Goal: Task Accomplishment & Management: Complete application form

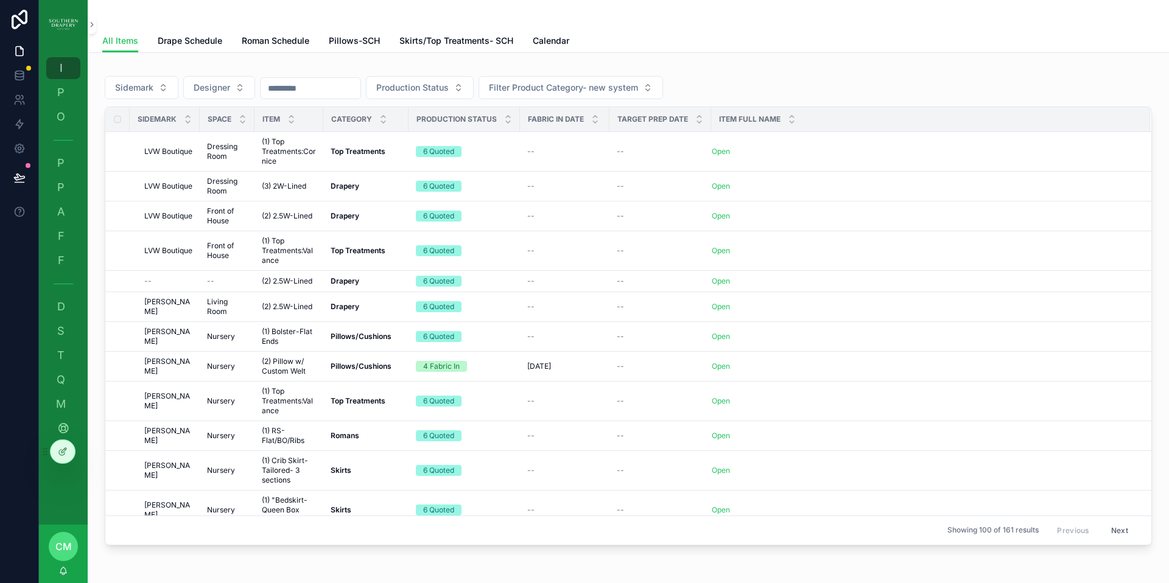
click at [62, 116] on span "O" at bounding box center [61, 117] width 12 height 12
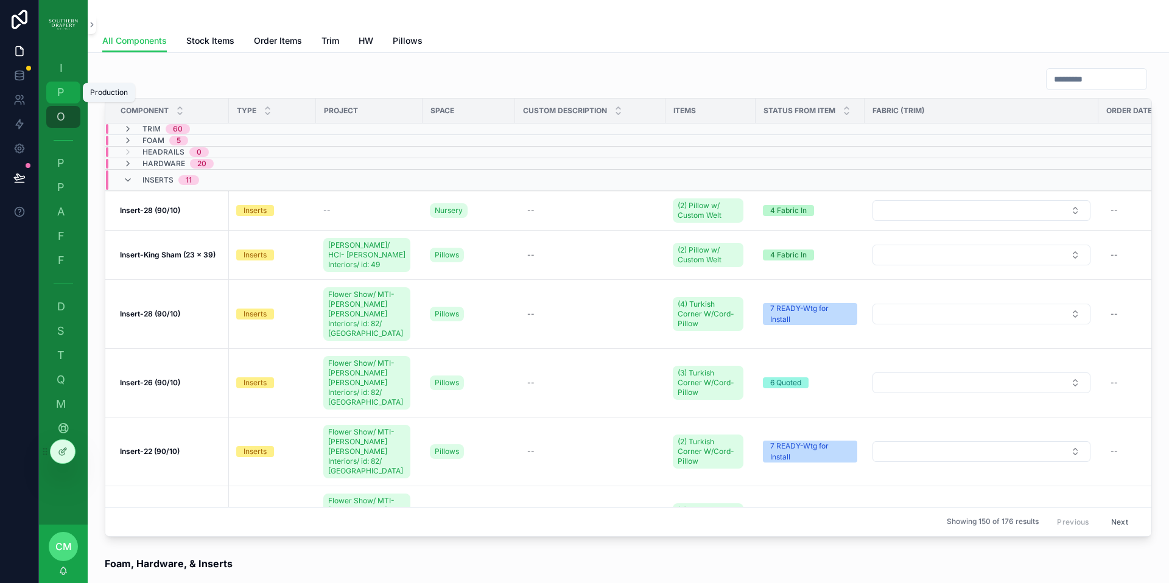
click at [62, 96] on span "P" at bounding box center [61, 92] width 12 height 12
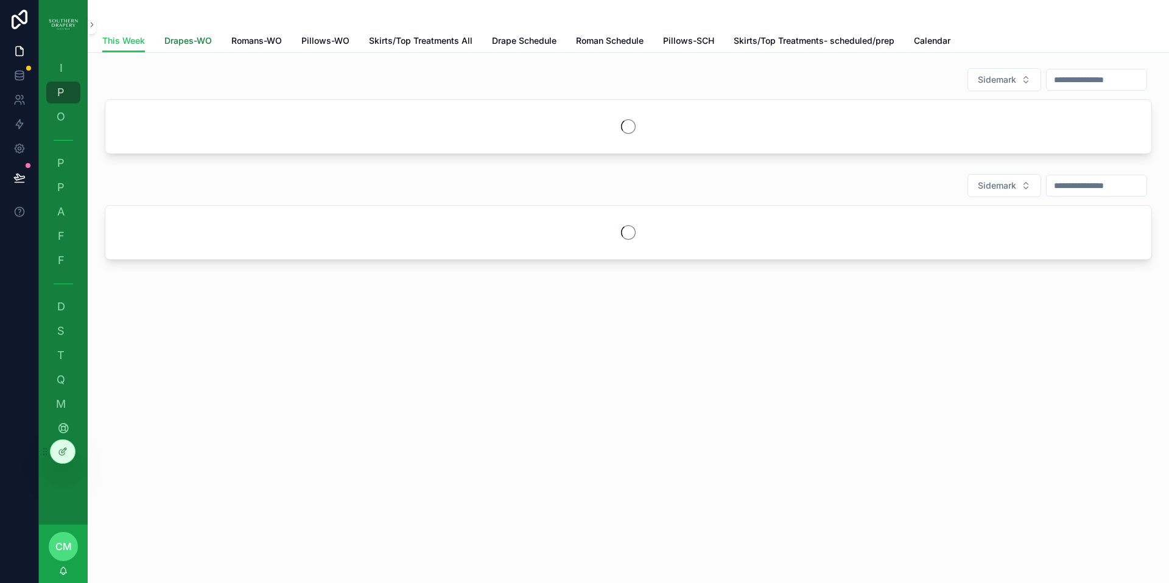
click at [181, 41] on span "Drapes-WO" at bounding box center [187, 41] width 47 height 12
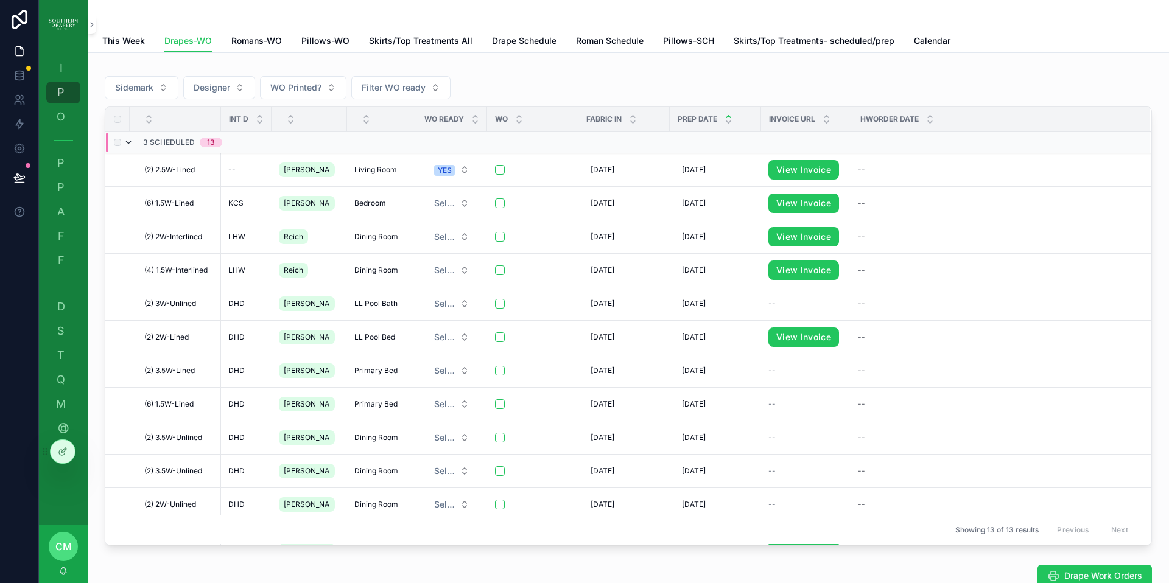
click at [129, 142] on icon "scrollable content" at bounding box center [129, 143] width 10 height 10
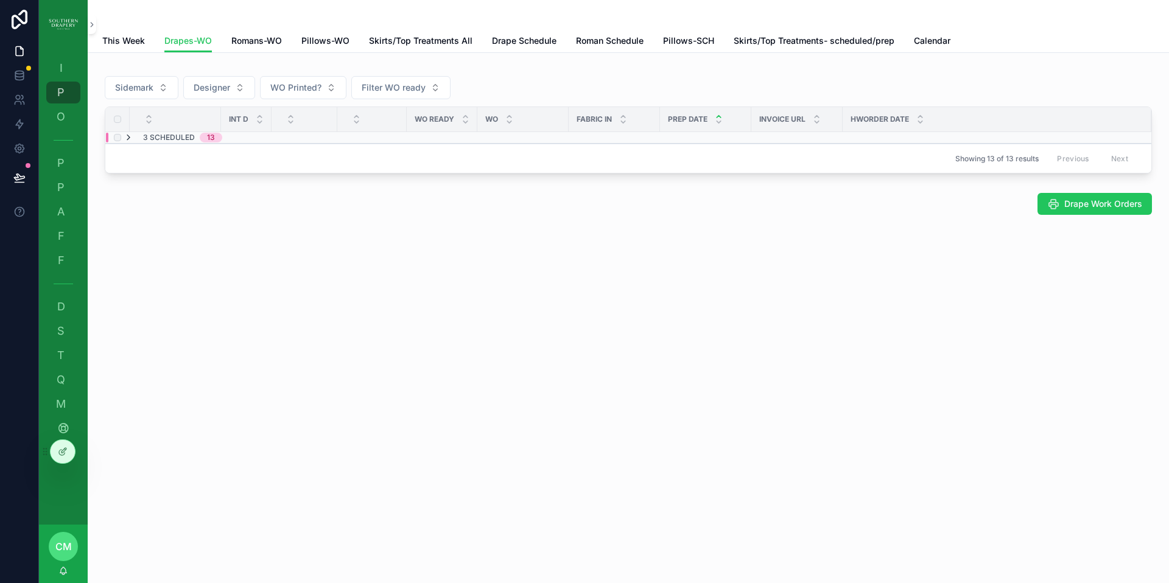
click at [128, 138] on icon "scrollable content" at bounding box center [129, 138] width 10 height 10
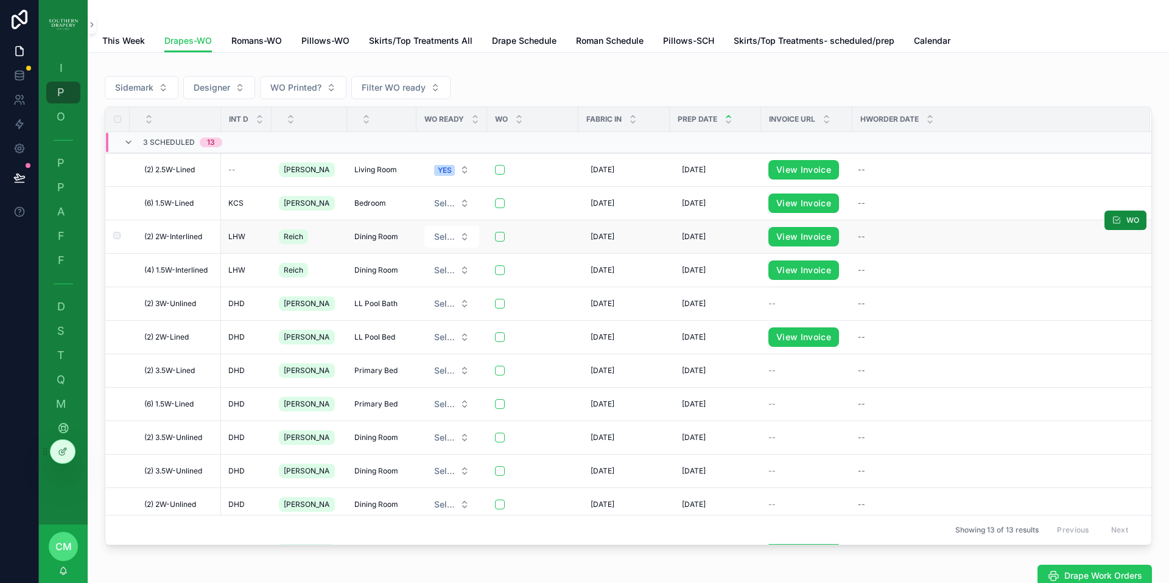
click at [295, 239] on span "Reich" at bounding box center [293, 237] width 19 height 10
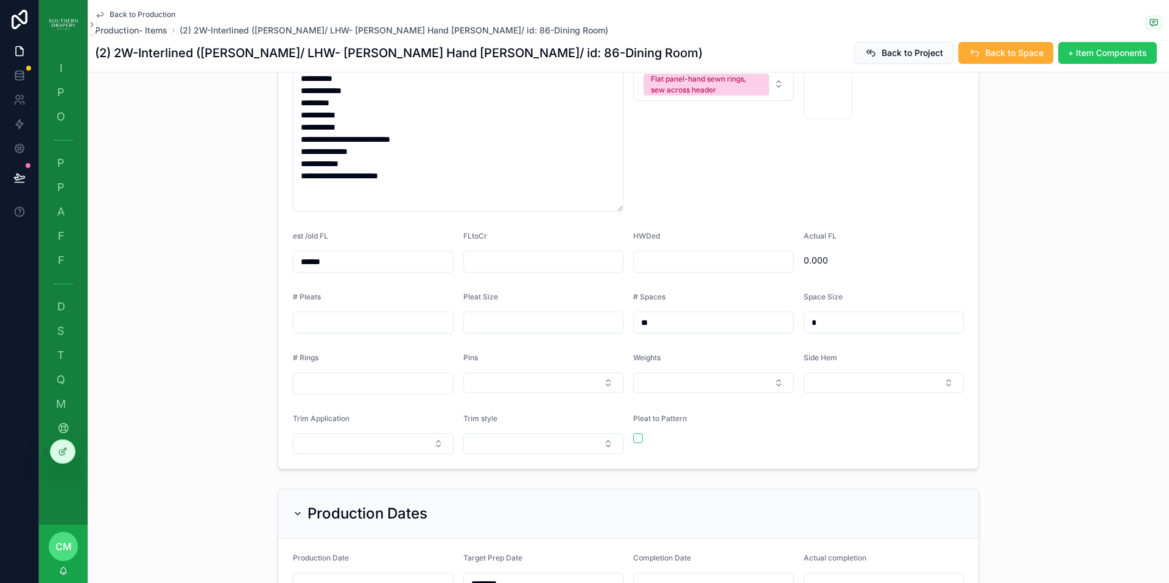
scroll to position [632, 0]
click at [675, 385] on button "Select Button" at bounding box center [713, 382] width 161 height 21
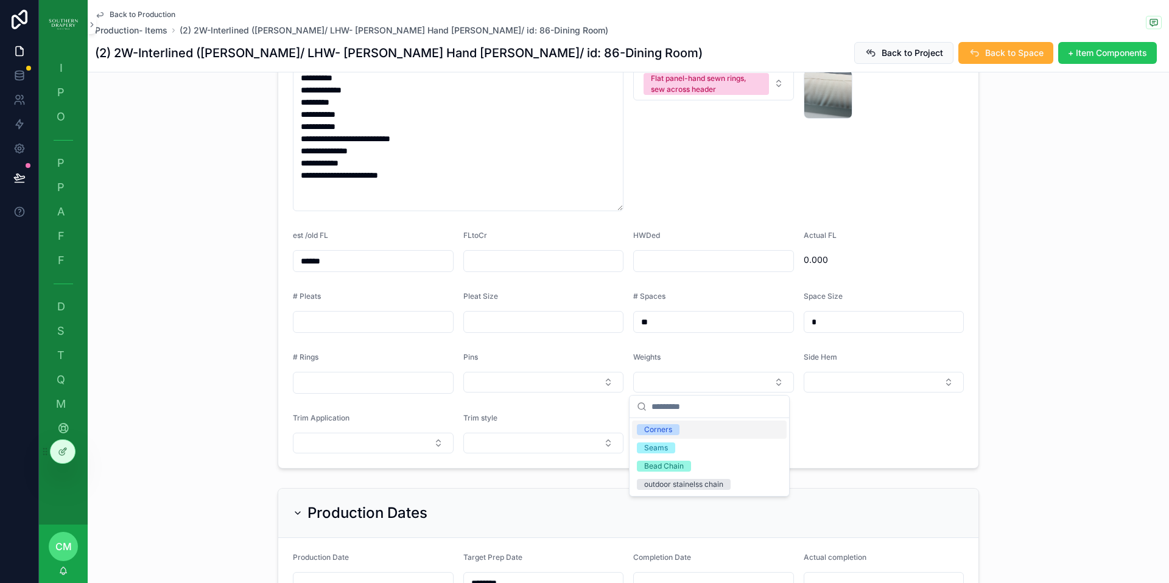
click at [678, 429] on span "Corners" at bounding box center [658, 429] width 43 height 11
click at [846, 387] on button "Select Button" at bounding box center [884, 382] width 161 height 21
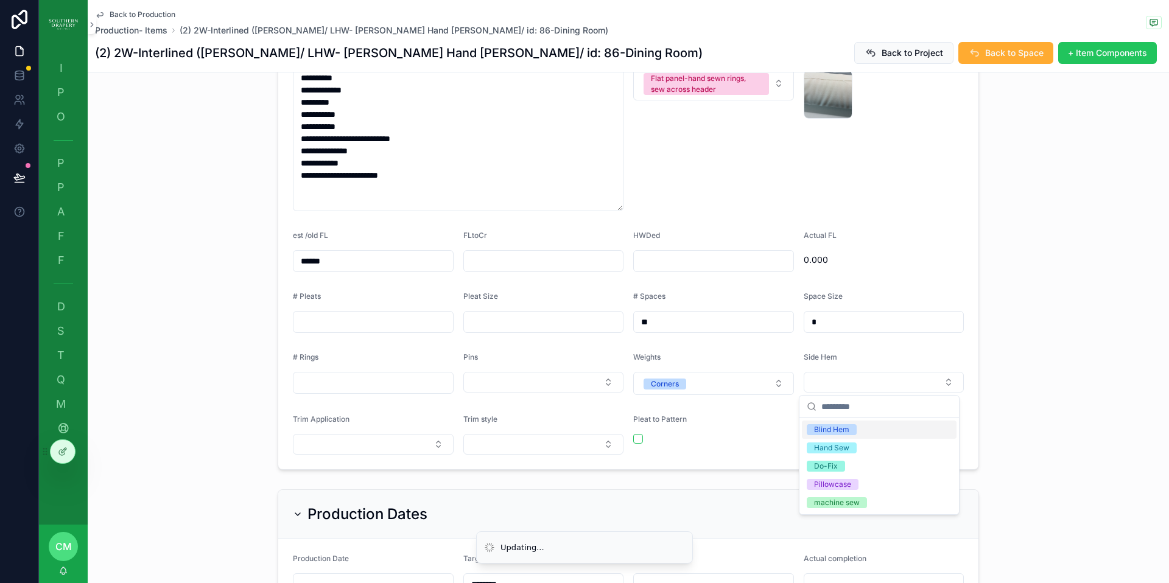
click at [848, 430] on div "Blind Hem" at bounding box center [831, 429] width 35 height 11
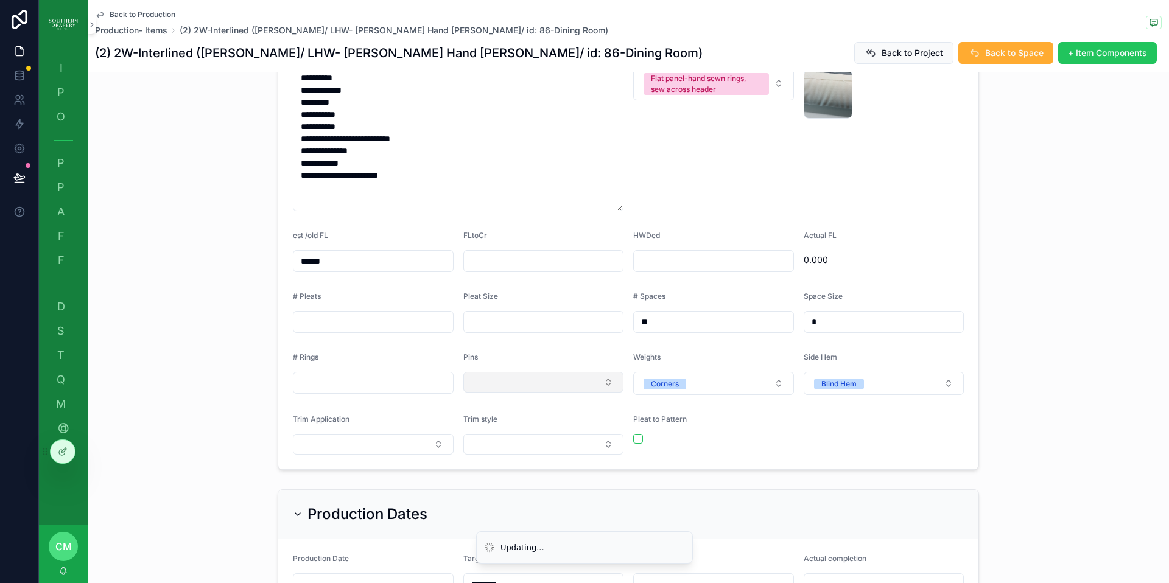
click at [588, 388] on button "Select Button" at bounding box center [543, 382] width 161 height 21
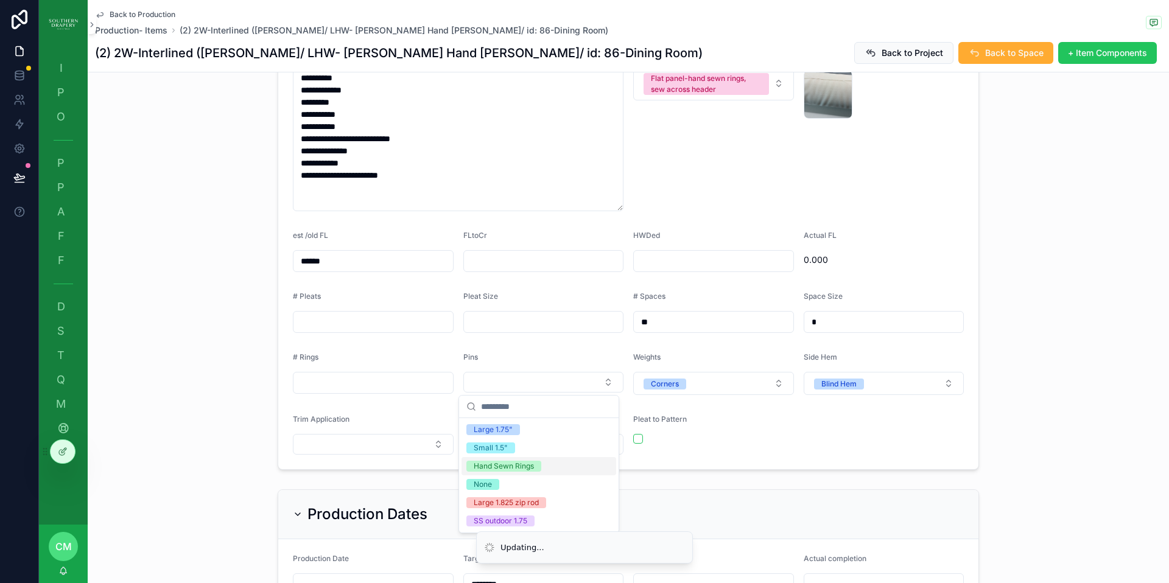
click at [513, 465] on div "Hand Sewn Rings" at bounding box center [504, 466] width 60 height 11
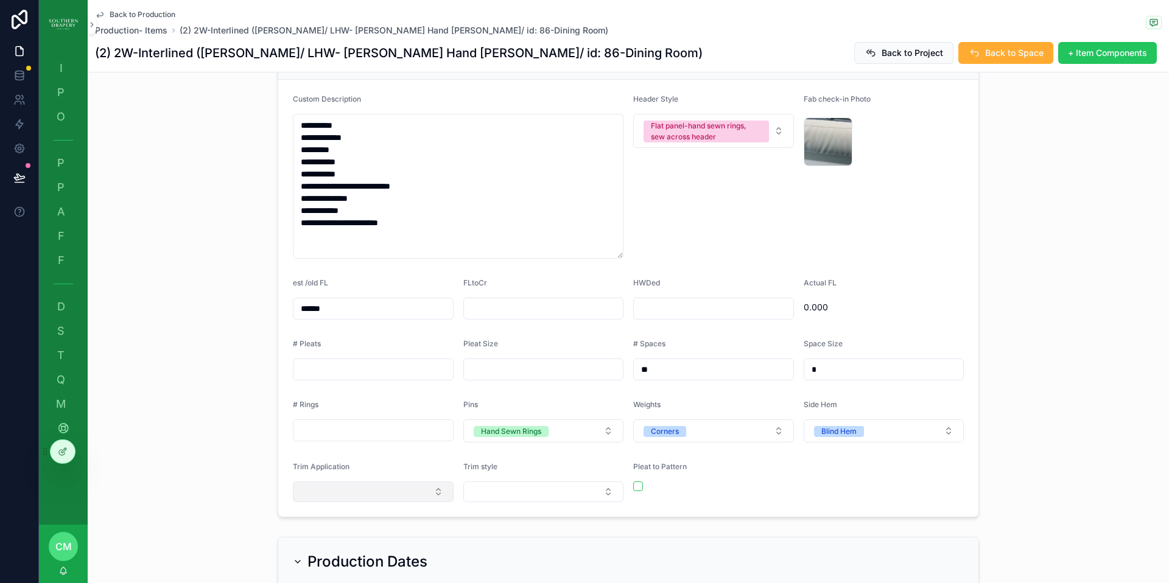
scroll to position [586, 0]
click at [420, 490] on button "Select Button" at bounding box center [373, 490] width 161 height 21
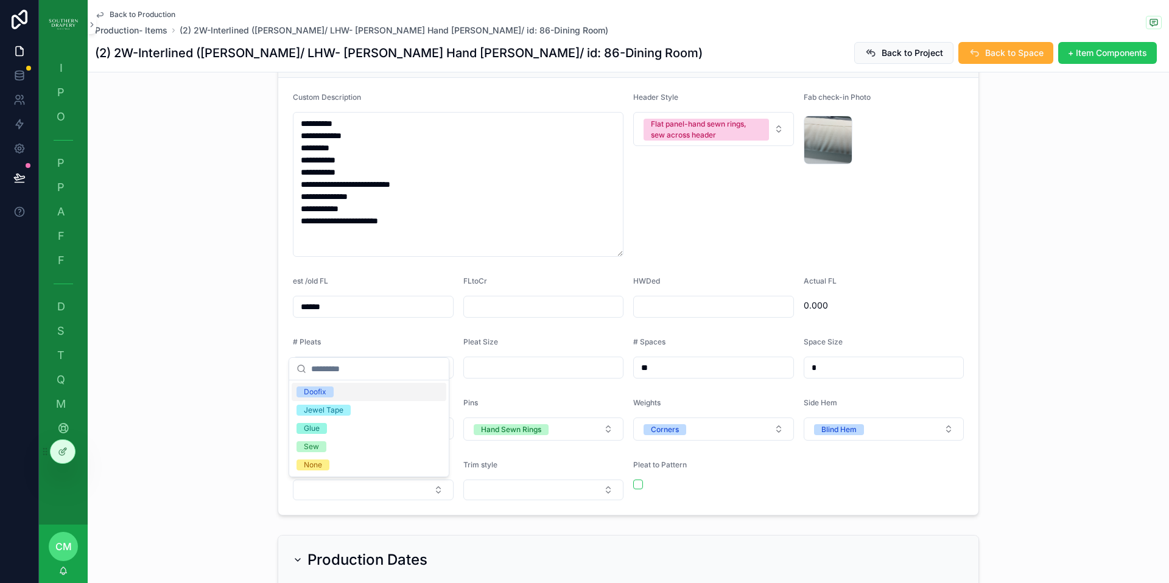
click at [334, 390] on div "Doofix" at bounding box center [369, 392] width 155 height 18
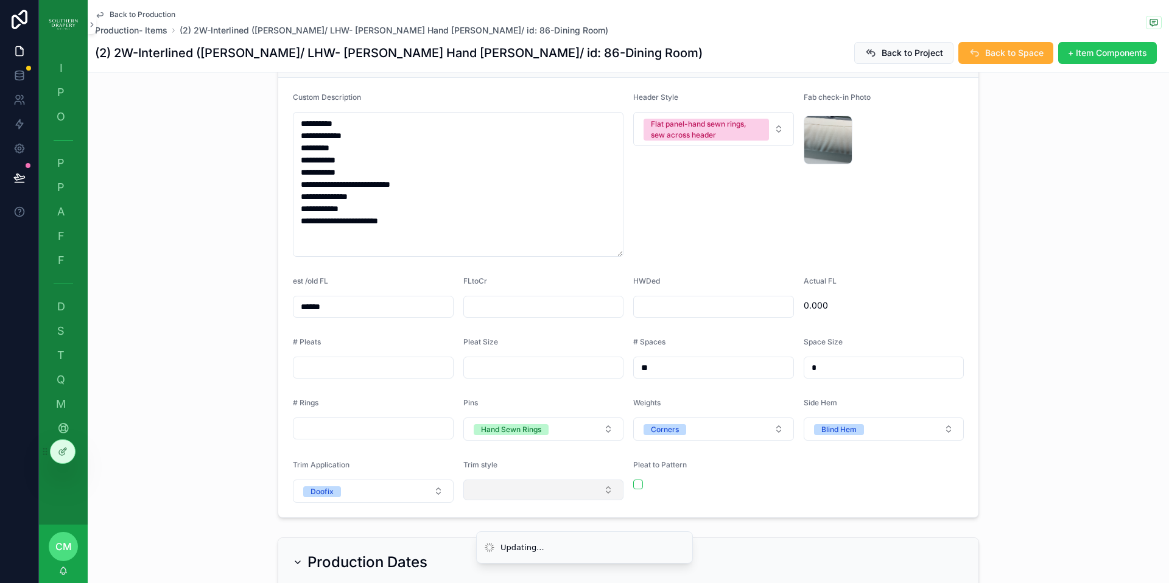
click at [550, 492] on button "Select Button" at bounding box center [543, 490] width 161 height 21
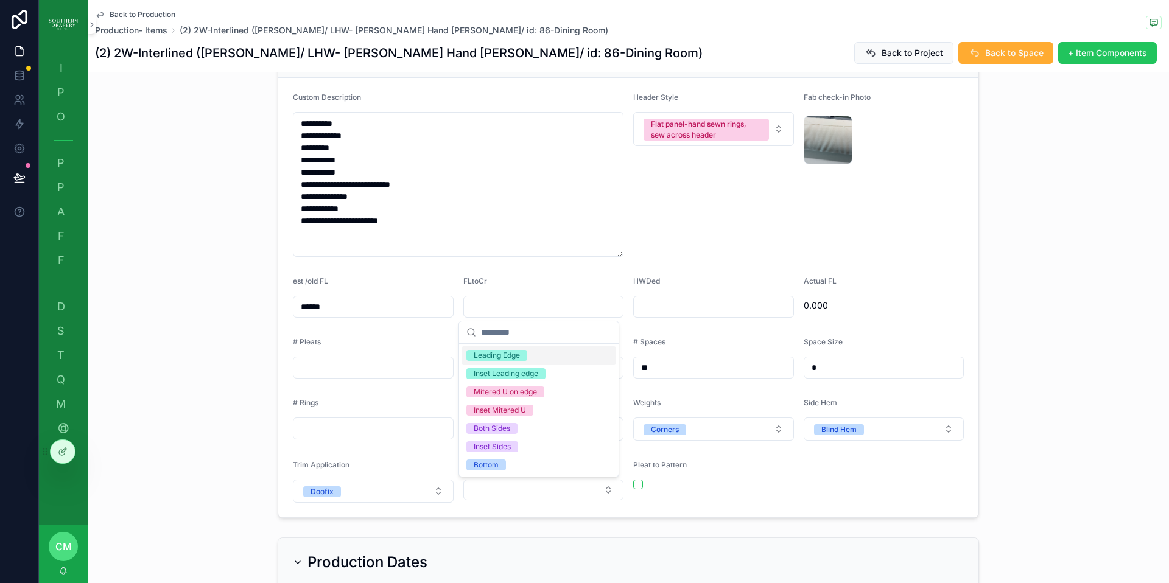
click at [519, 361] on div "Leading Edge" at bounding box center [539, 355] width 155 height 18
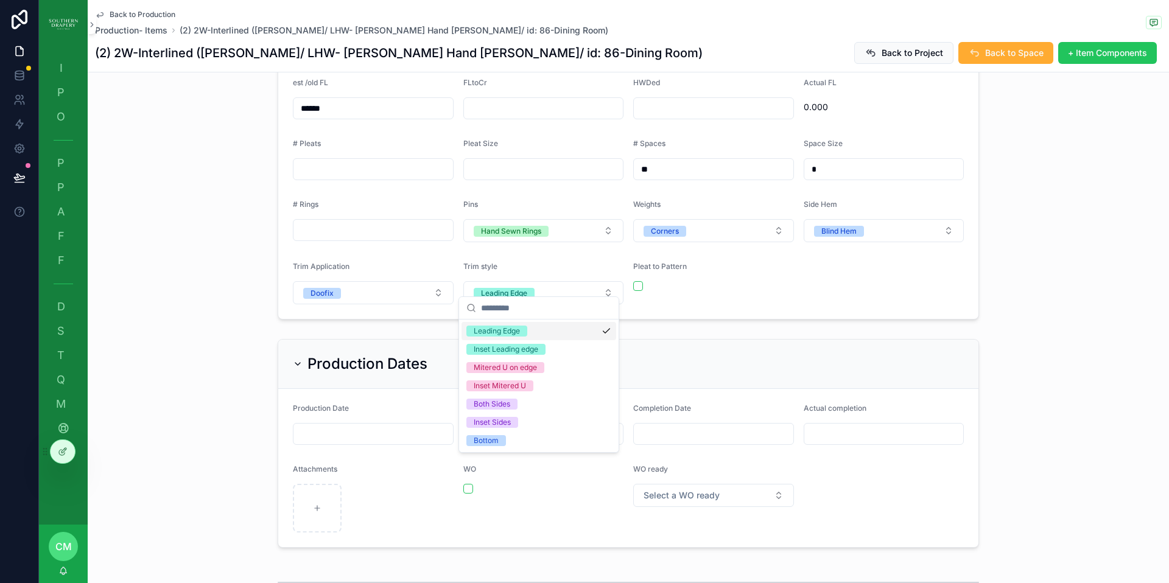
scroll to position [807, 0]
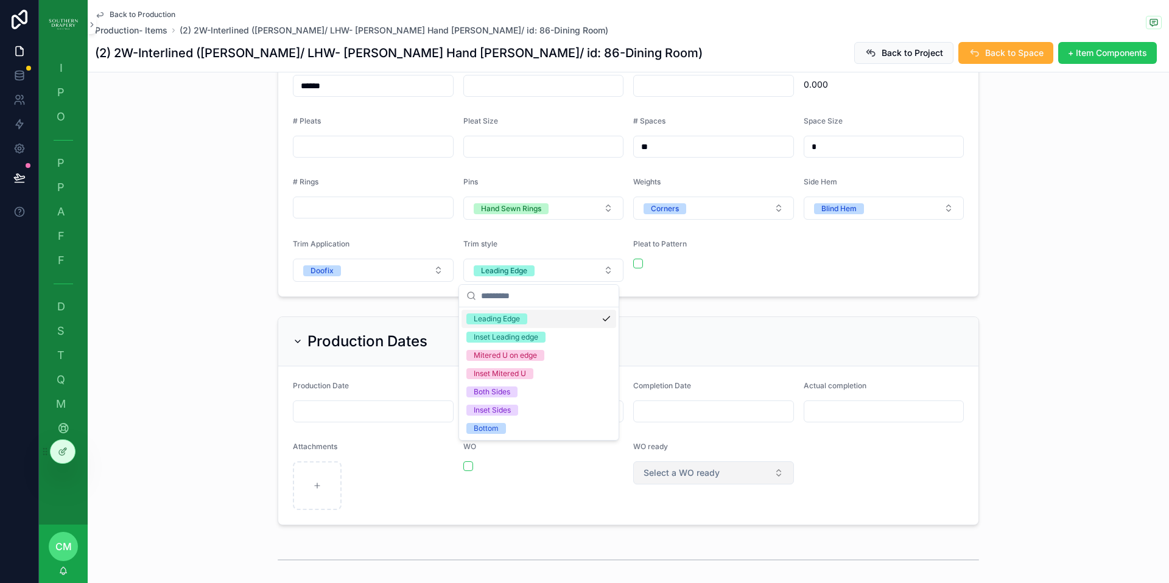
click at [746, 478] on button "Select a WO ready" at bounding box center [713, 473] width 161 height 23
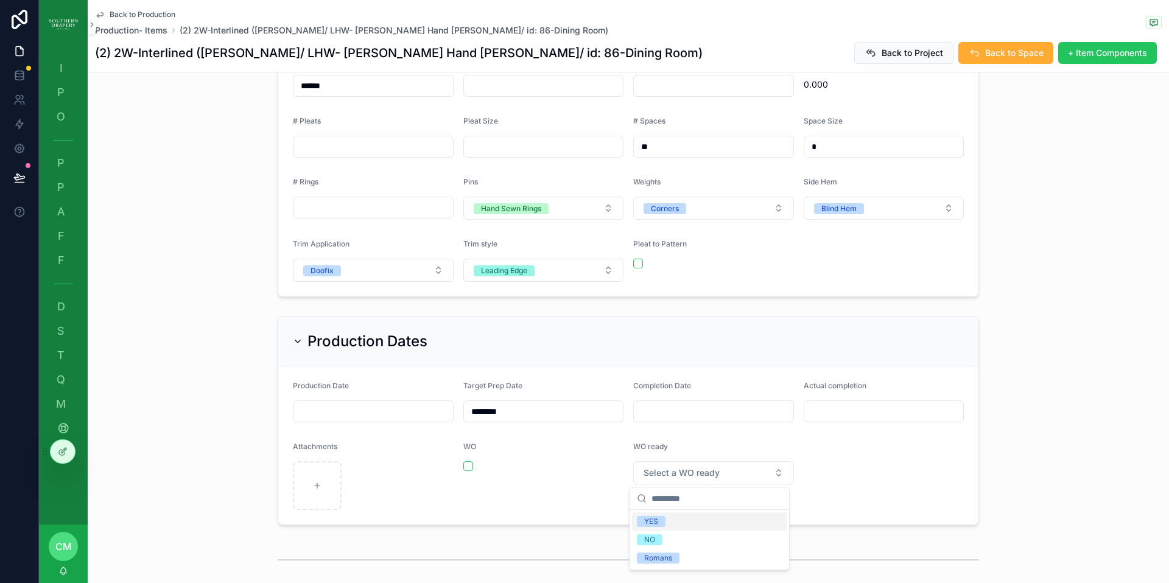
click at [679, 523] on div "YES" at bounding box center [709, 522] width 155 height 18
click at [116, 15] on span "Back to Production" at bounding box center [143, 15] width 66 height 10
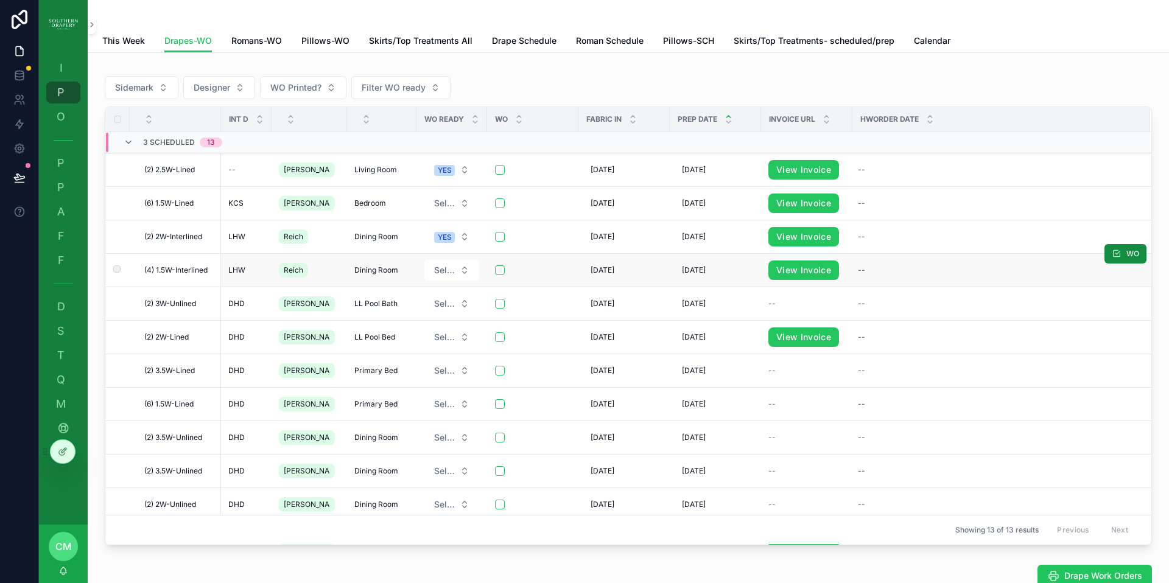
click at [358, 270] on span "Dining Room" at bounding box center [376, 270] width 44 height 10
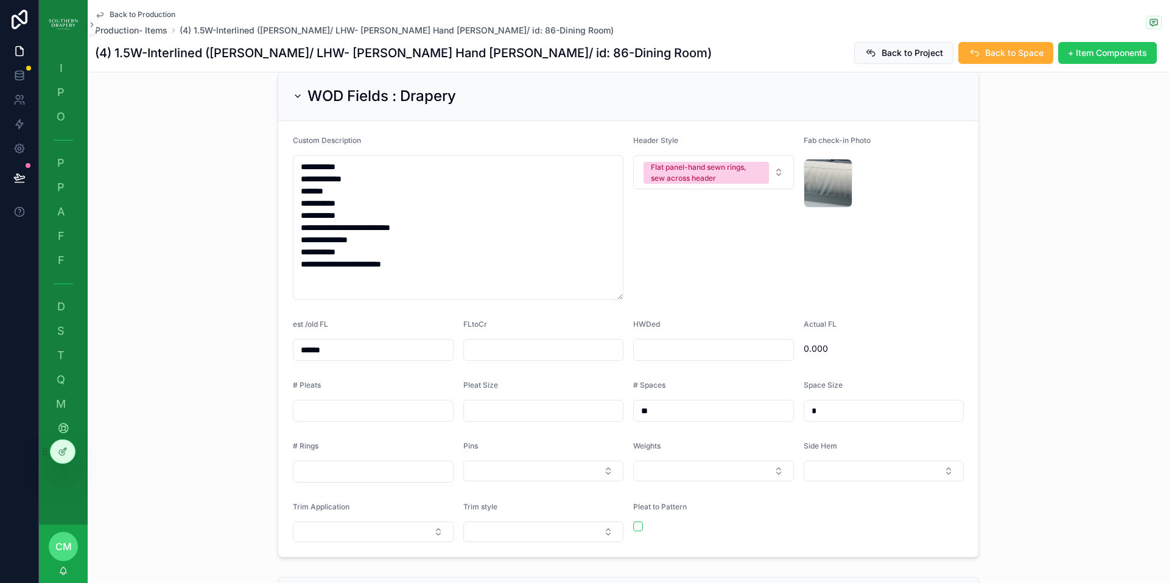
scroll to position [567, 0]
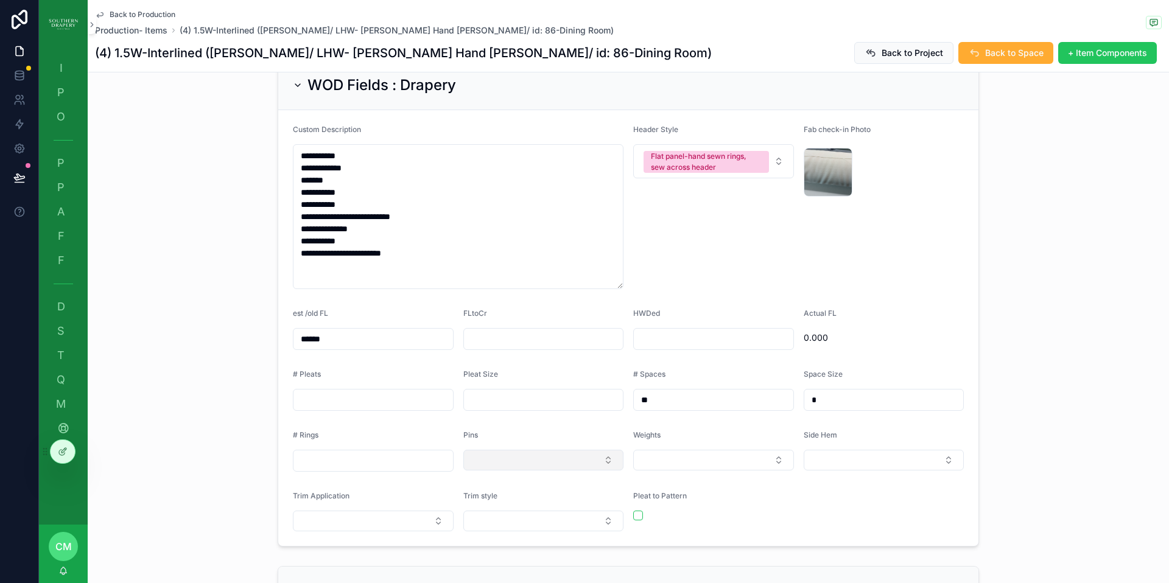
click at [607, 450] on button "Select Button" at bounding box center [543, 460] width 161 height 21
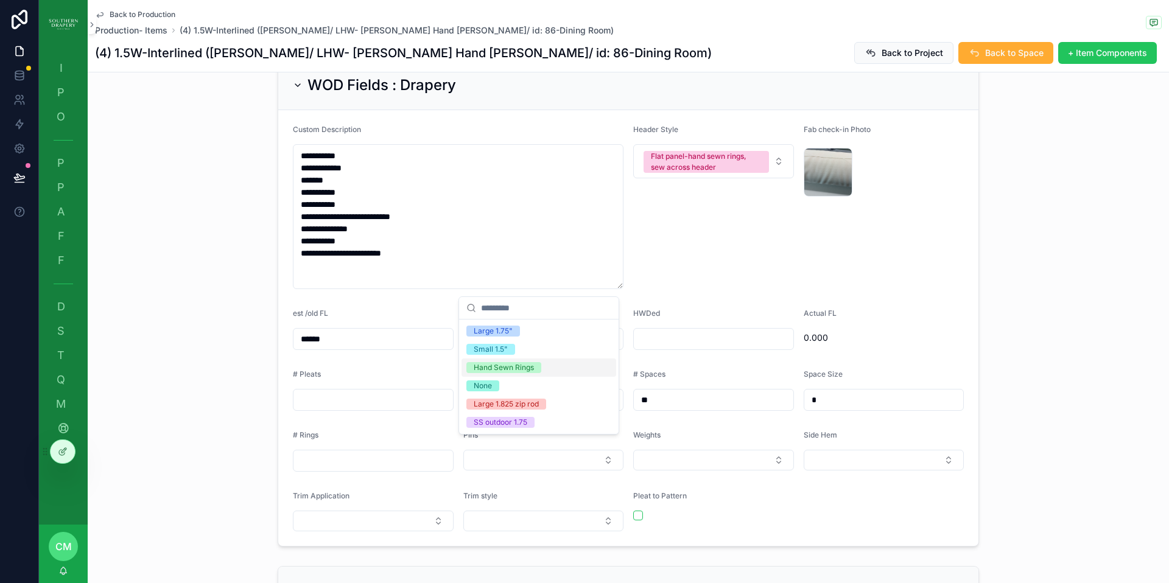
click at [518, 367] on div "Hand Sewn Rings" at bounding box center [504, 367] width 60 height 11
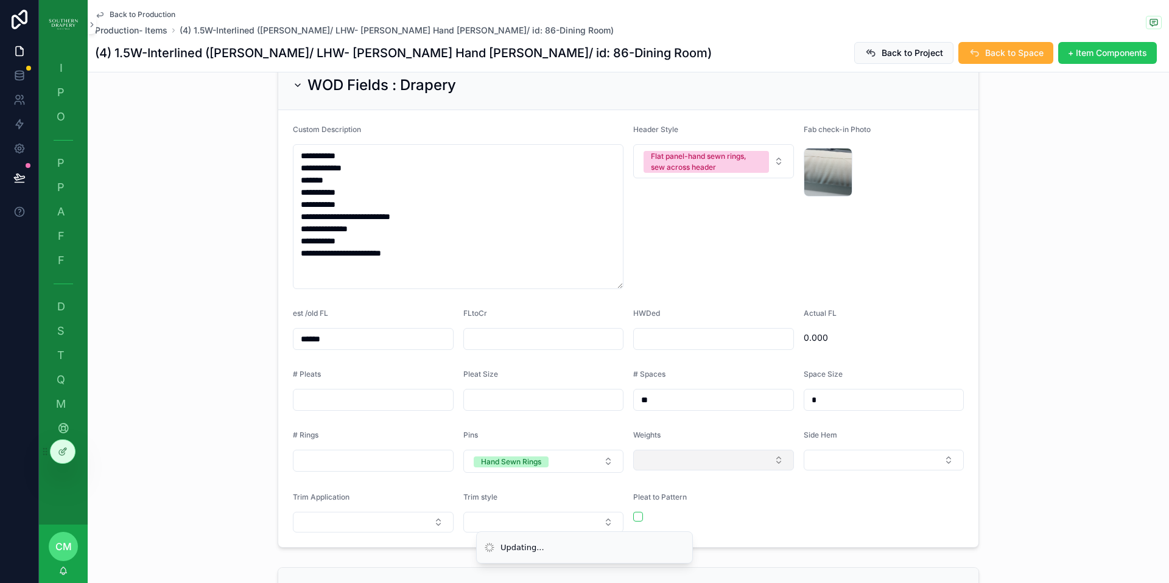
click at [722, 452] on button "Select Button" at bounding box center [713, 460] width 161 height 21
click at [689, 494] on div "Corners" at bounding box center [709, 495] width 155 height 18
click at [885, 450] on button "Select Button" at bounding box center [884, 460] width 161 height 21
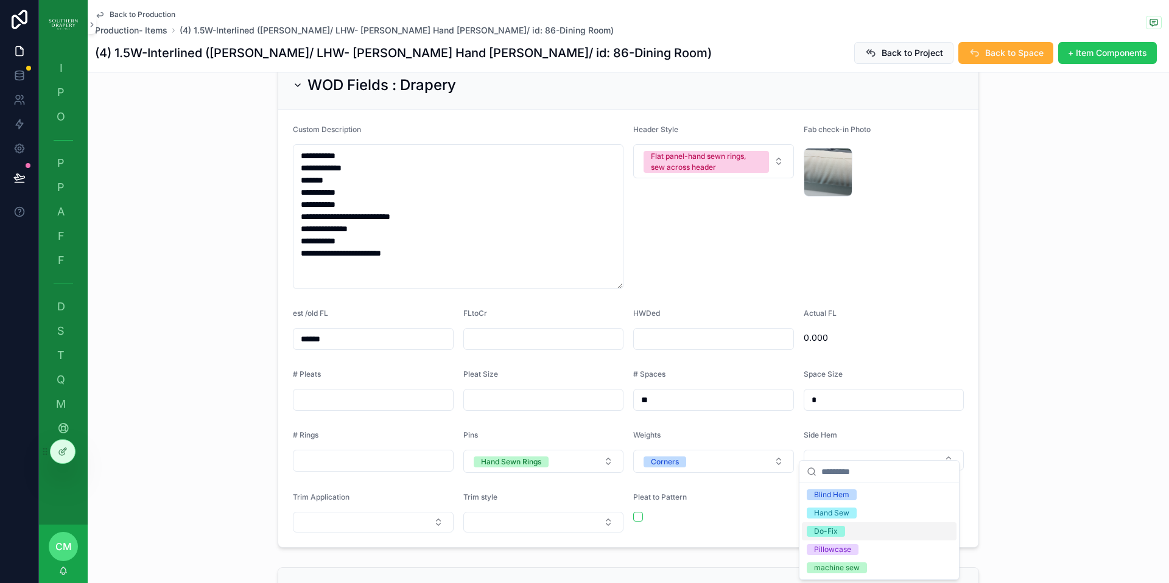
drag, startPoint x: 834, startPoint y: 530, endPoint x: 586, endPoint y: 434, distance: 265.6
click at [834, 529] on div "Do-Fix" at bounding box center [826, 531] width 24 height 11
click at [373, 512] on button "Select Button" at bounding box center [373, 522] width 161 height 21
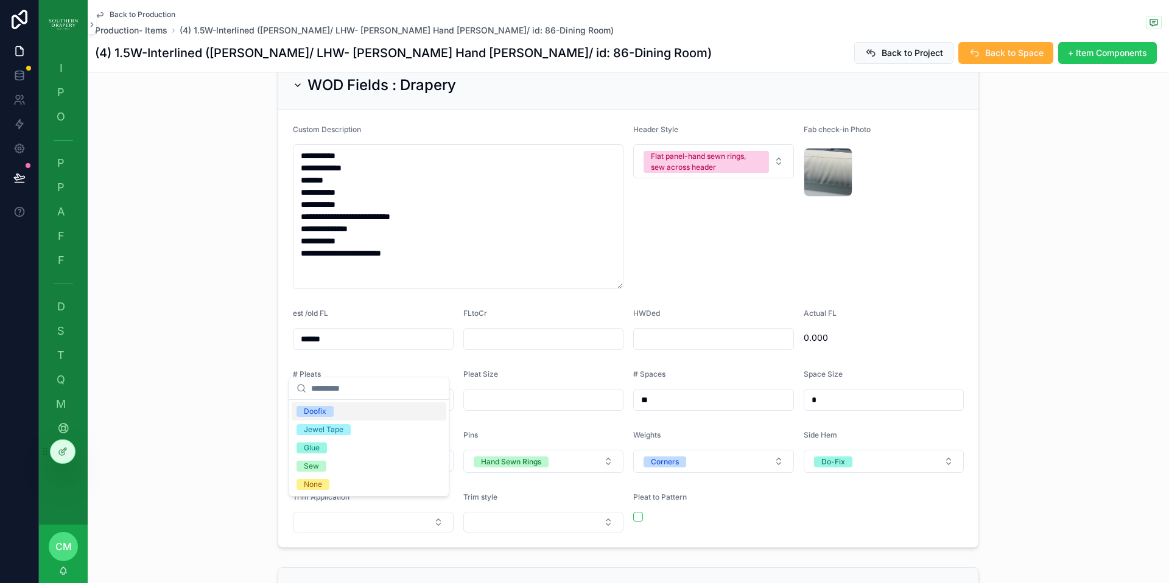
click at [332, 417] on span "Doofix" at bounding box center [315, 411] width 37 height 11
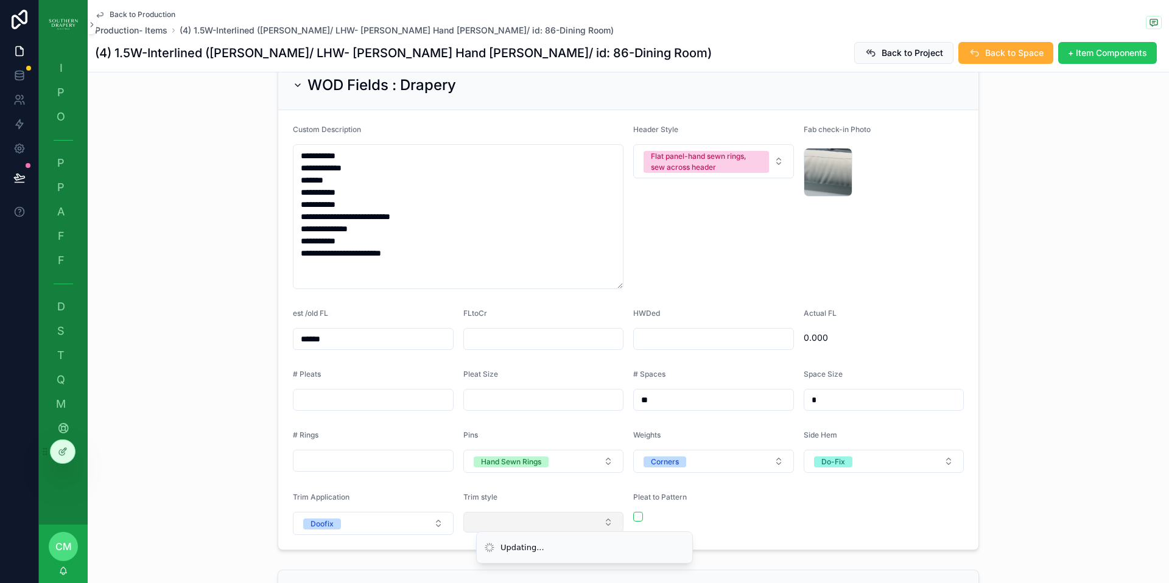
click at [511, 518] on button "Select Button" at bounding box center [543, 522] width 161 height 21
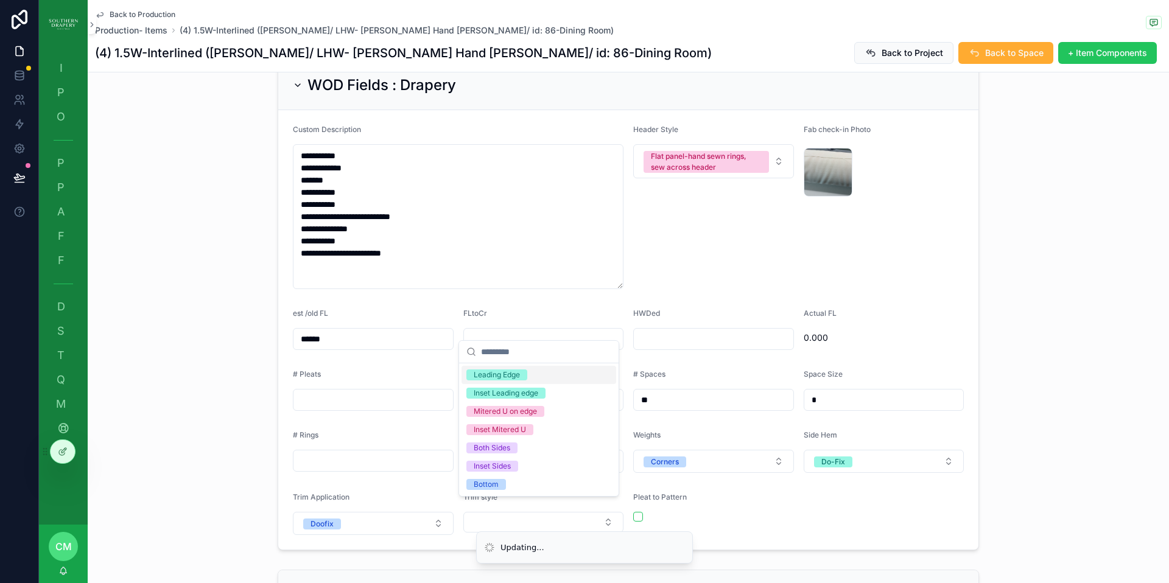
click at [515, 378] on div "Leading Edge" at bounding box center [497, 375] width 46 height 11
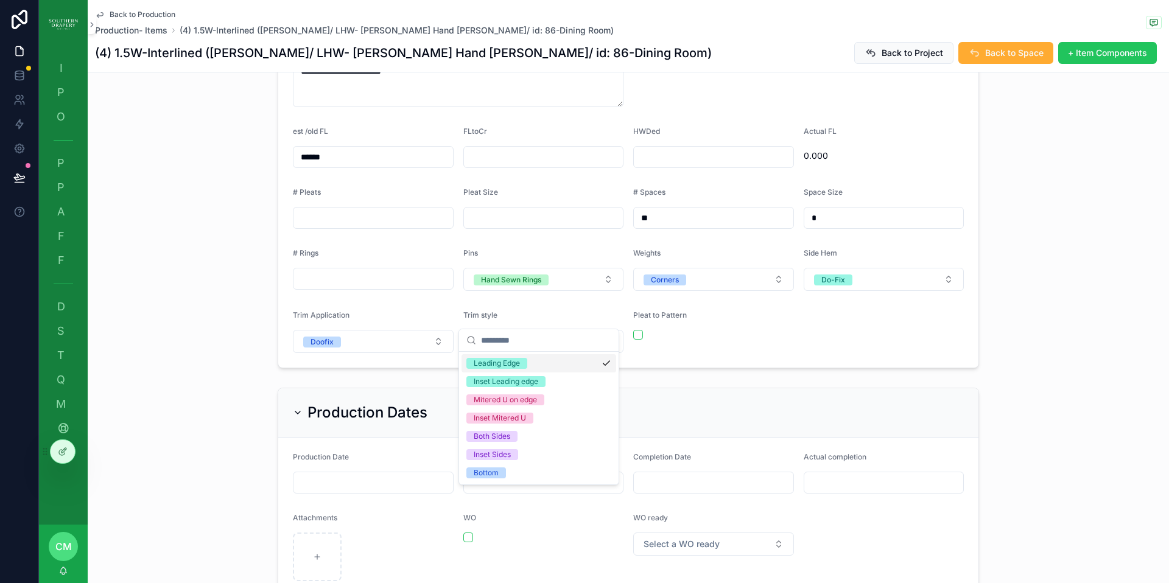
scroll to position [765, 0]
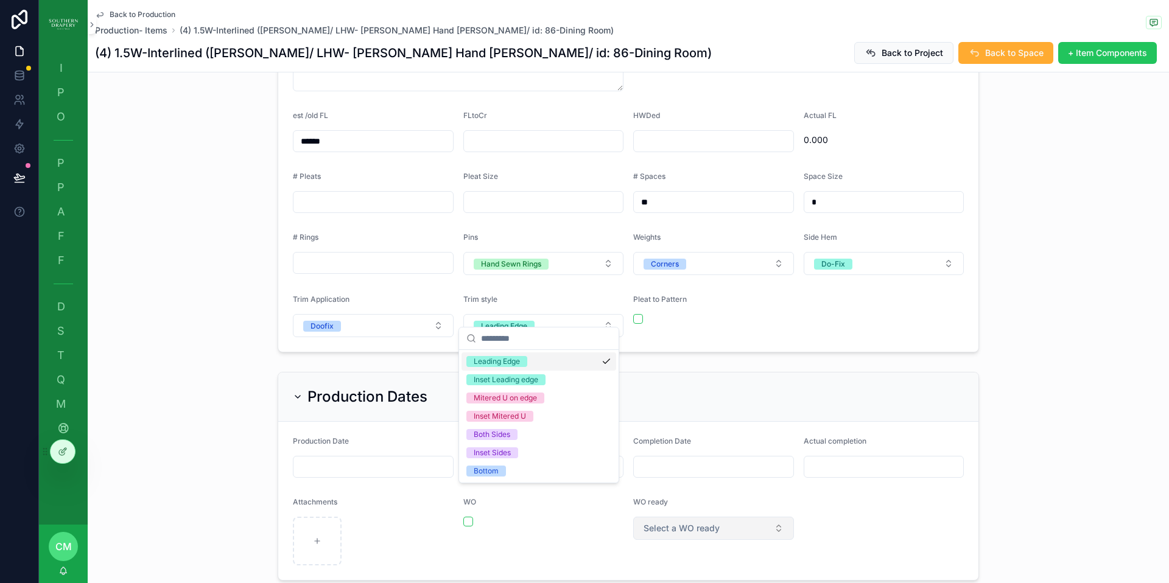
click at [709, 522] on span "Select a WO ready" at bounding box center [682, 528] width 76 height 12
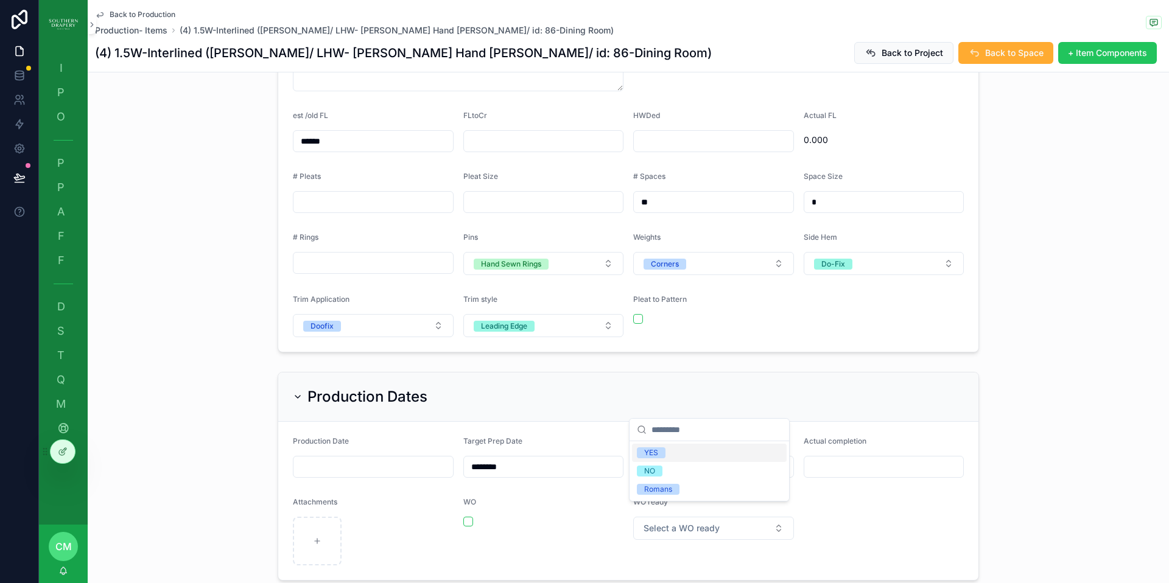
click at [667, 454] on div "YES" at bounding box center [709, 453] width 155 height 18
click at [543, 133] on input "scrollable content" at bounding box center [544, 141] width 160 height 17
type input "******"
click at [727, 133] on input "scrollable content" at bounding box center [714, 141] width 160 height 17
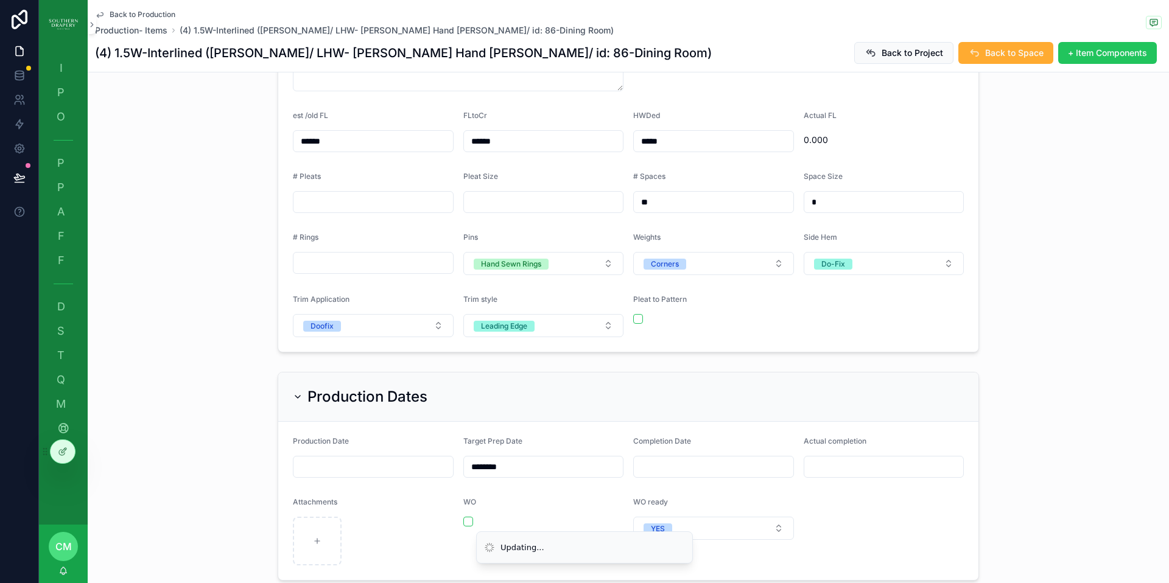
type input "*****"
click at [350, 133] on input "******" at bounding box center [374, 141] width 160 height 17
click at [328, 133] on input "**********" at bounding box center [374, 141] width 160 height 17
click at [360, 133] on input "**********" at bounding box center [374, 141] width 160 height 17
type input "**********"
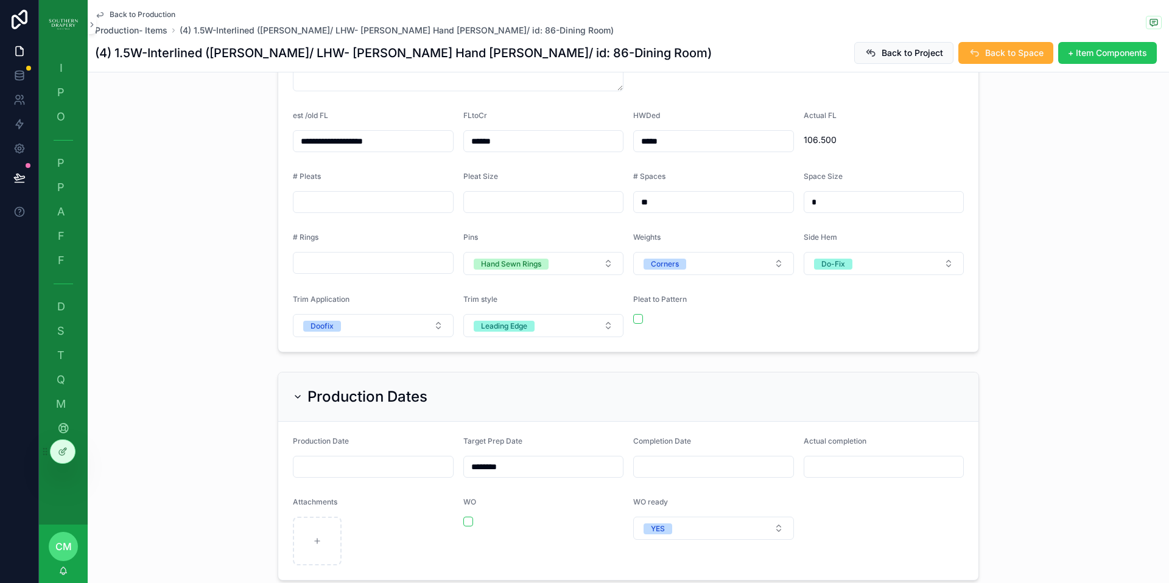
click at [128, 15] on span "Back to Production" at bounding box center [143, 15] width 66 height 10
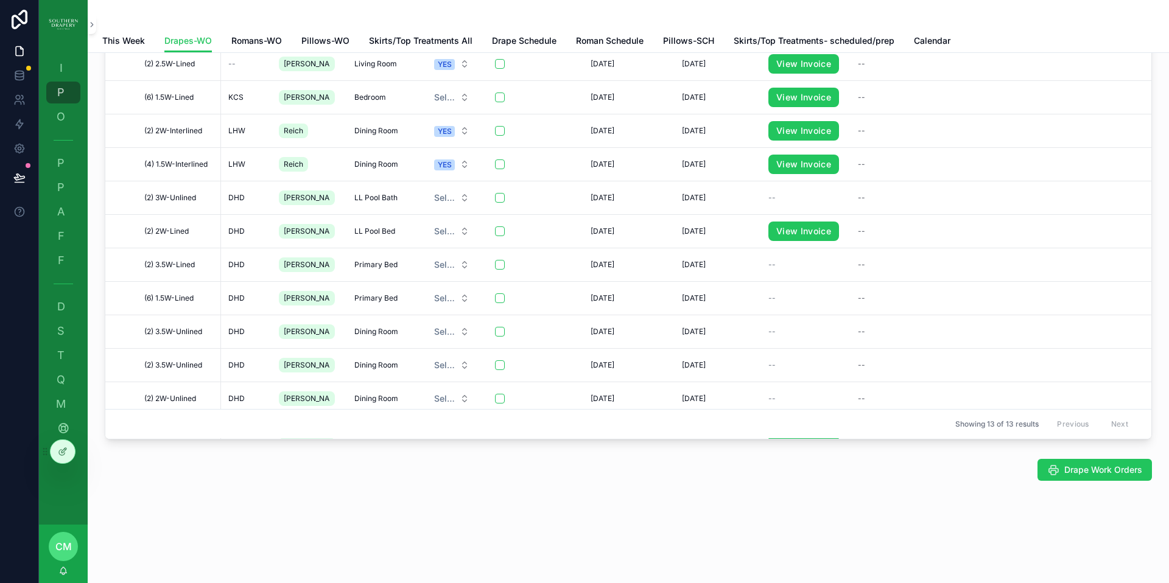
scroll to position [106, 0]
click at [181, 130] on span "(2) 2W-Interlined" at bounding box center [173, 131] width 58 height 10
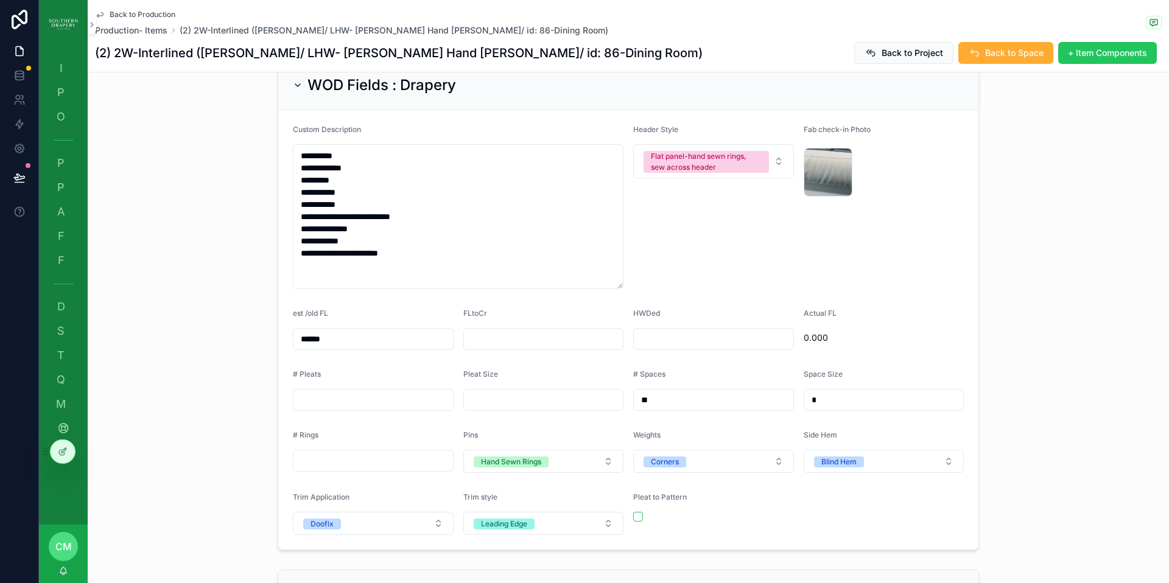
scroll to position [555, 0]
click at [524, 337] on input "scrollable content" at bounding box center [544, 338] width 160 height 17
type input "******"
click at [648, 342] on input "scrollable content" at bounding box center [714, 338] width 160 height 17
type input "*****"
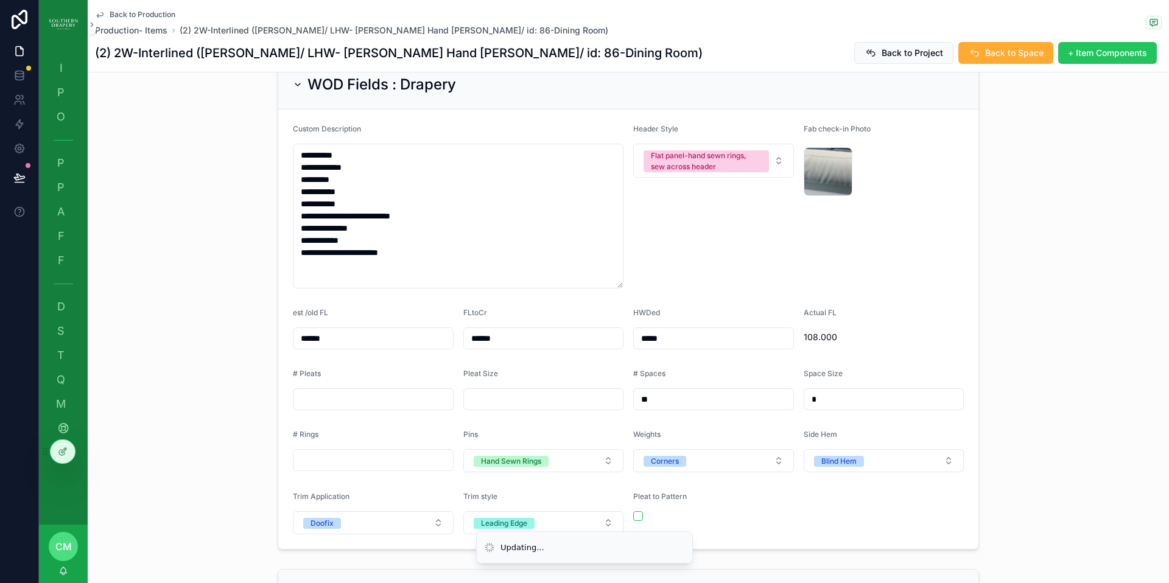
click at [699, 282] on div "Header Style Flat panel-hand sewn rings, sew across header" at bounding box center [713, 206] width 161 height 164
click at [123, 11] on span "Back to Production" at bounding box center [143, 15] width 66 height 10
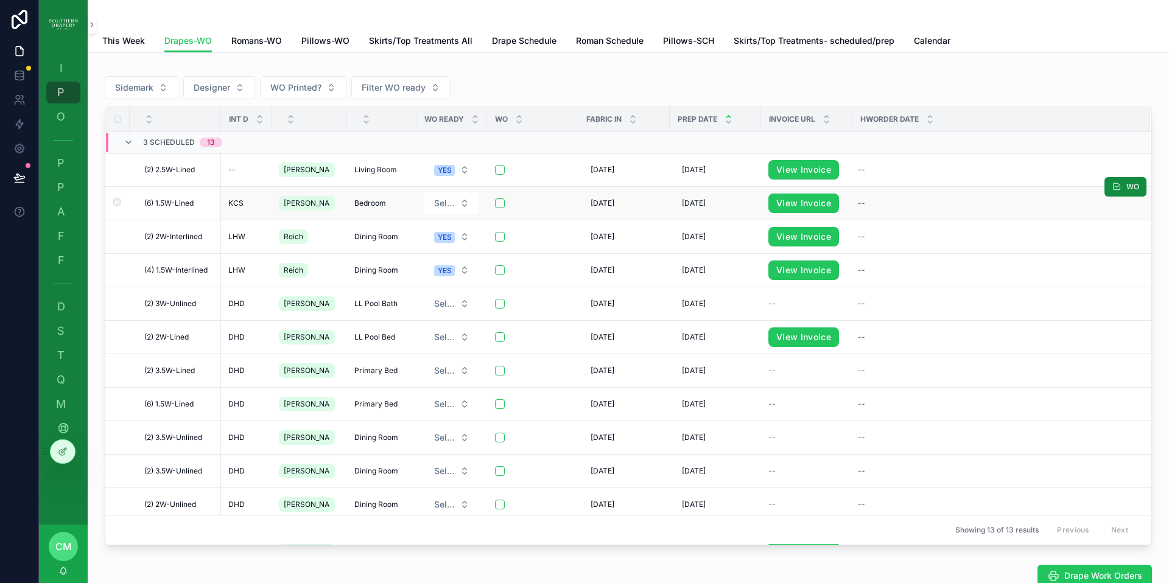
click at [359, 205] on span "Bedroom" at bounding box center [370, 204] width 32 height 10
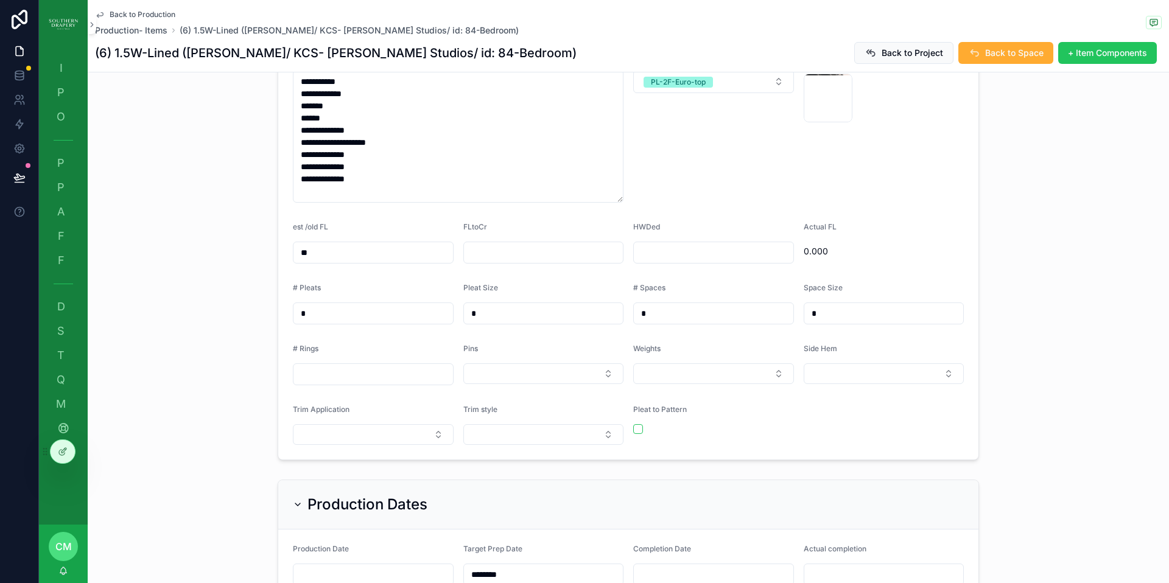
scroll to position [635, 0]
click at [528, 243] on input "scrollable content" at bounding box center [544, 251] width 160 height 17
type input "****"
click at [672, 243] on input "scrollable content" at bounding box center [714, 251] width 160 height 17
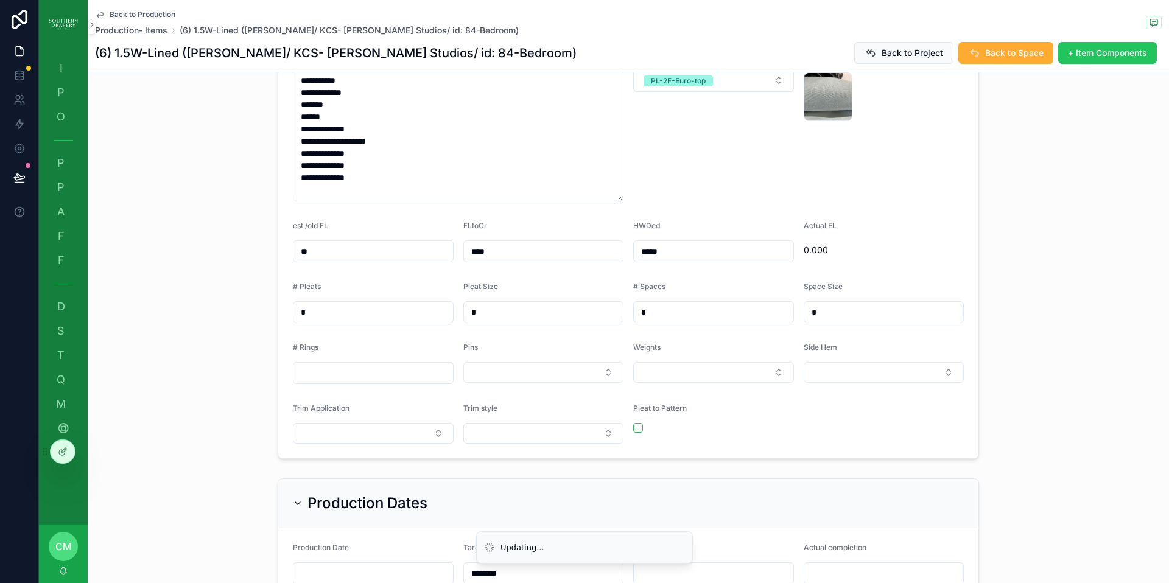
type input "*****"
click at [505, 243] on input "****" at bounding box center [544, 251] width 160 height 17
type input "****"
type input "*****"
click at [712, 183] on div "Header Style PL-2F-Euro-top" at bounding box center [713, 125] width 161 height 152
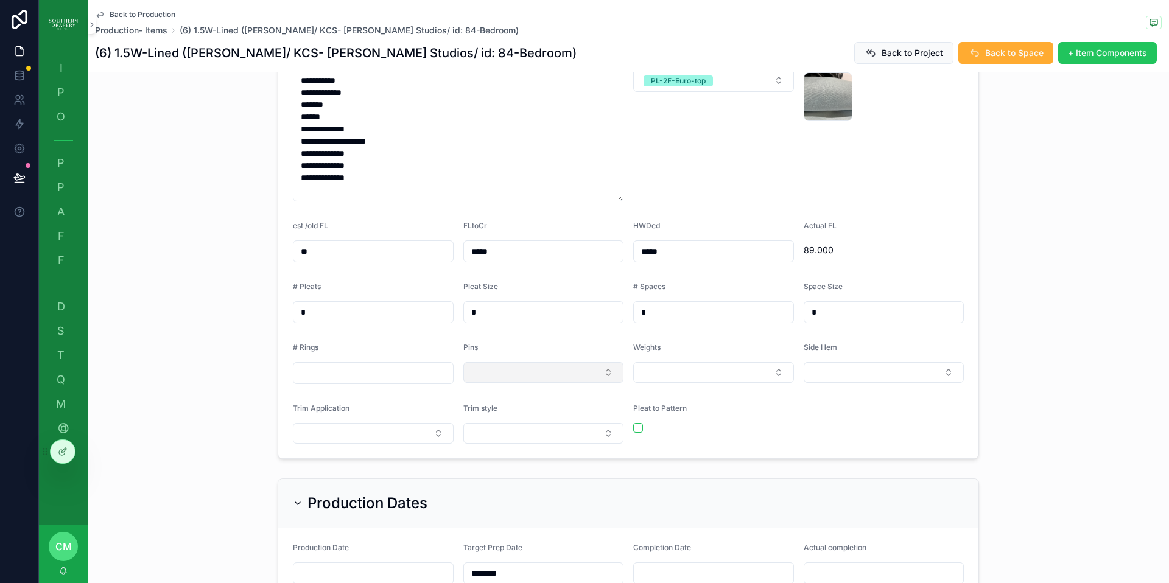
click at [582, 362] on button "Select Button" at bounding box center [543, 372] width 161 height 21
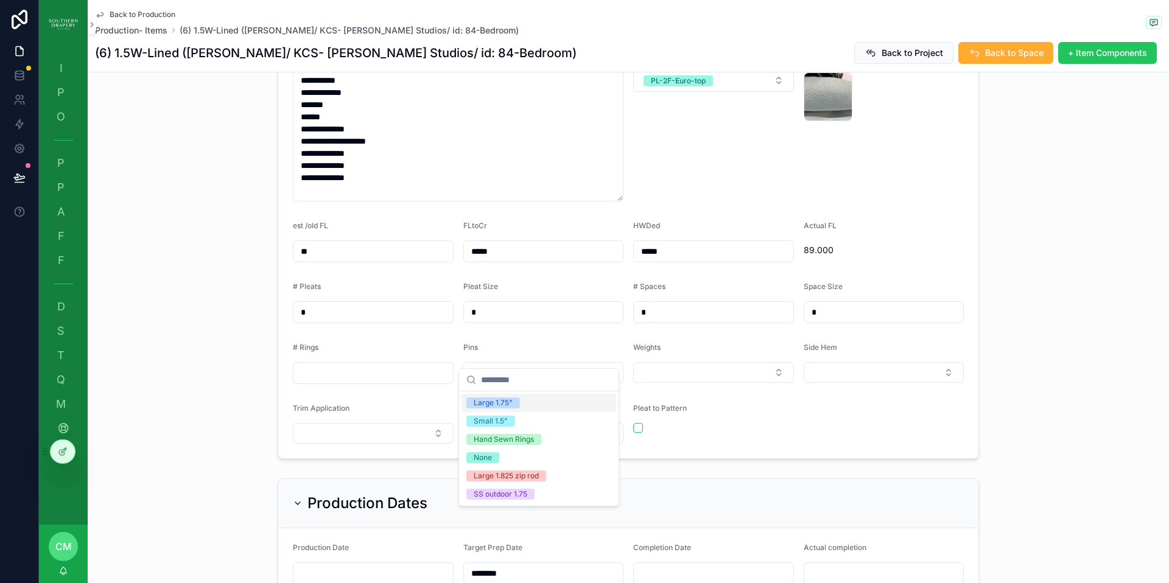
drag, startPoint x: 527, startPoint y: 404, endPoint x: 730, endPoint y: 341, distance: 212.4
click at [527, 404] on div "Large 1.75"" at bounding box center [539, 403] width 155 height 18
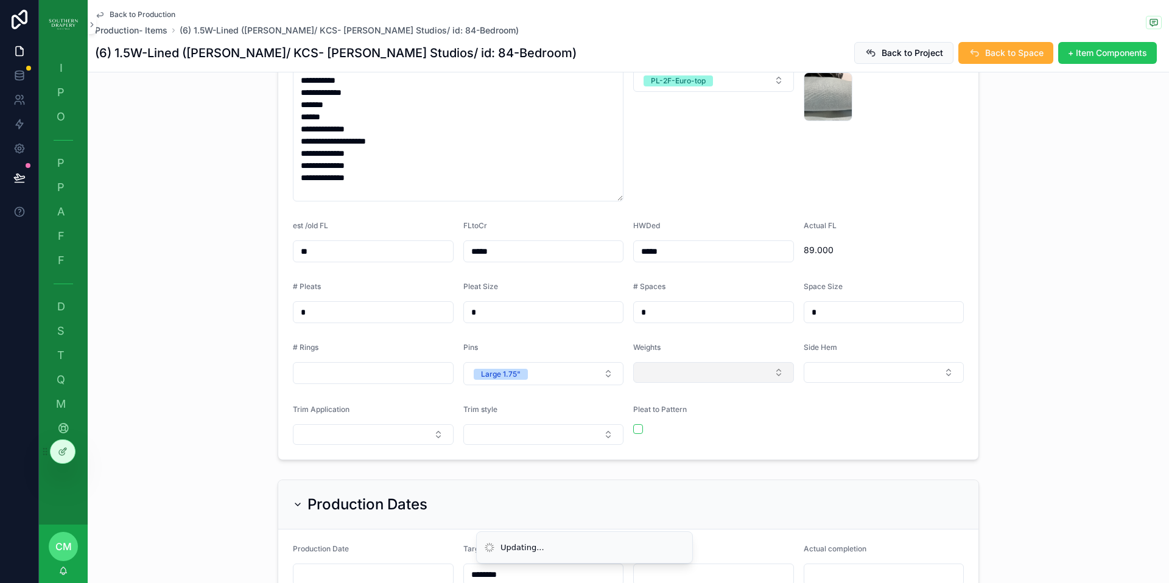
click at [725, 362] on button "Select Button" at bounding box center [713, 372] width 161 height 21
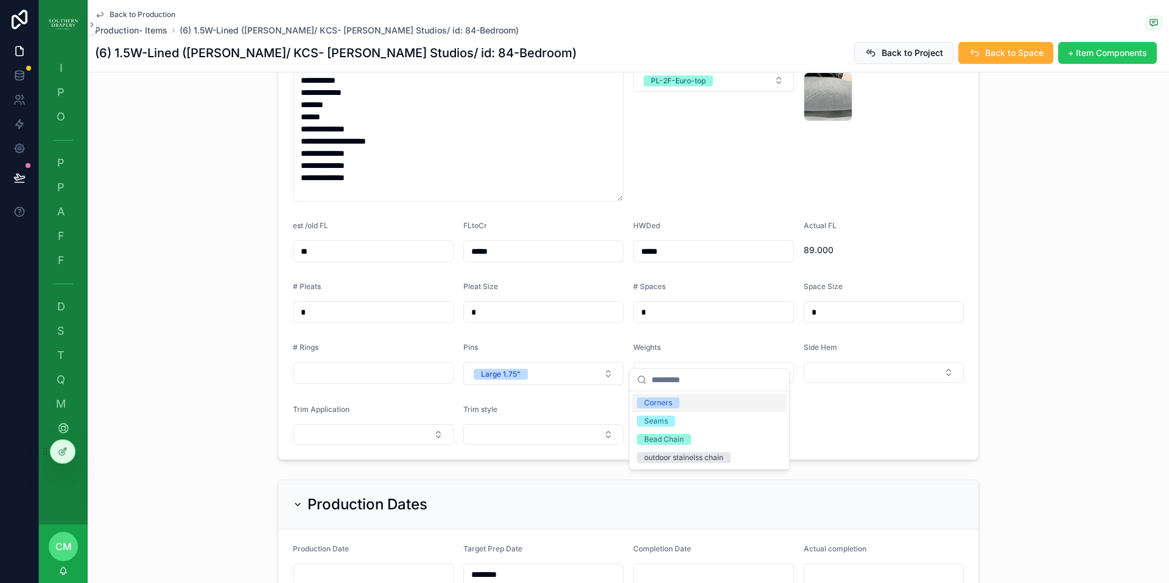
drag, startPoint x: 703, startPoint y: 409, endPoint x: 877, endPoint y: 343, distance: 186.4
click at [703, 409] on div "Corners" at bounding box center [709, 403] width 155 height 18
click at [882, 362] on button "Select Button" at bounding box center [884, 372] width 161 height 21
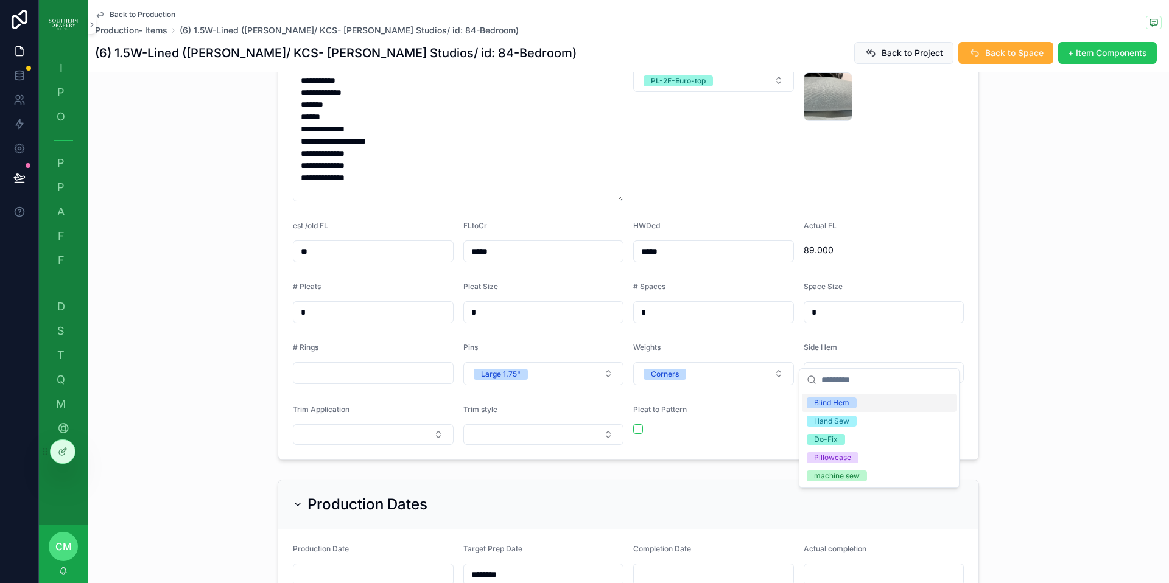
click at [856, 404] on span "Blind Hem" at bounding box center [832, 403] width 50 height 11
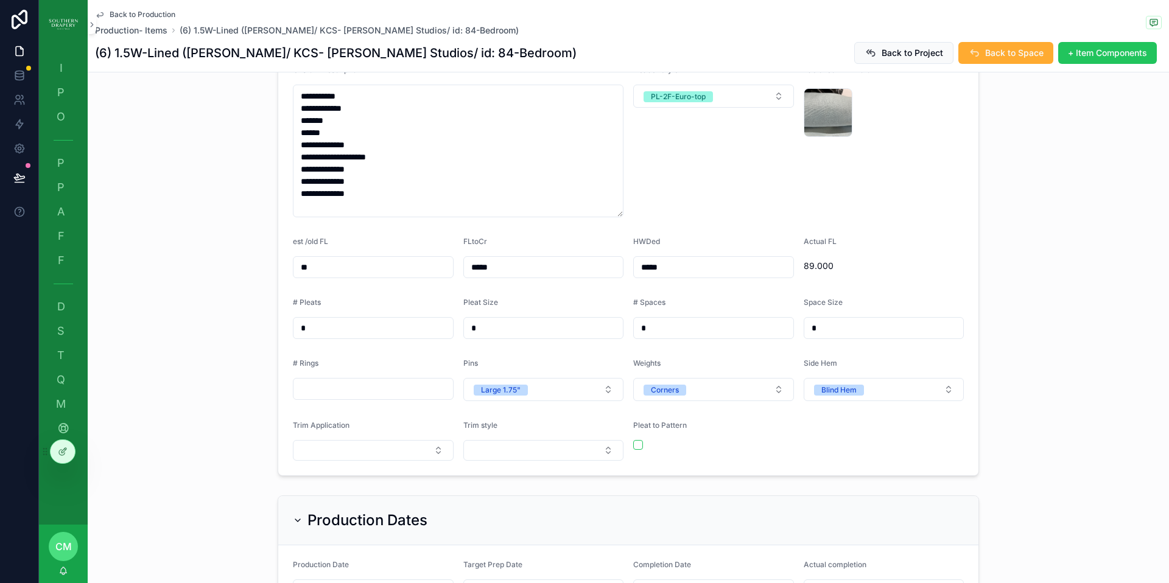
scroll to position [624, 0]
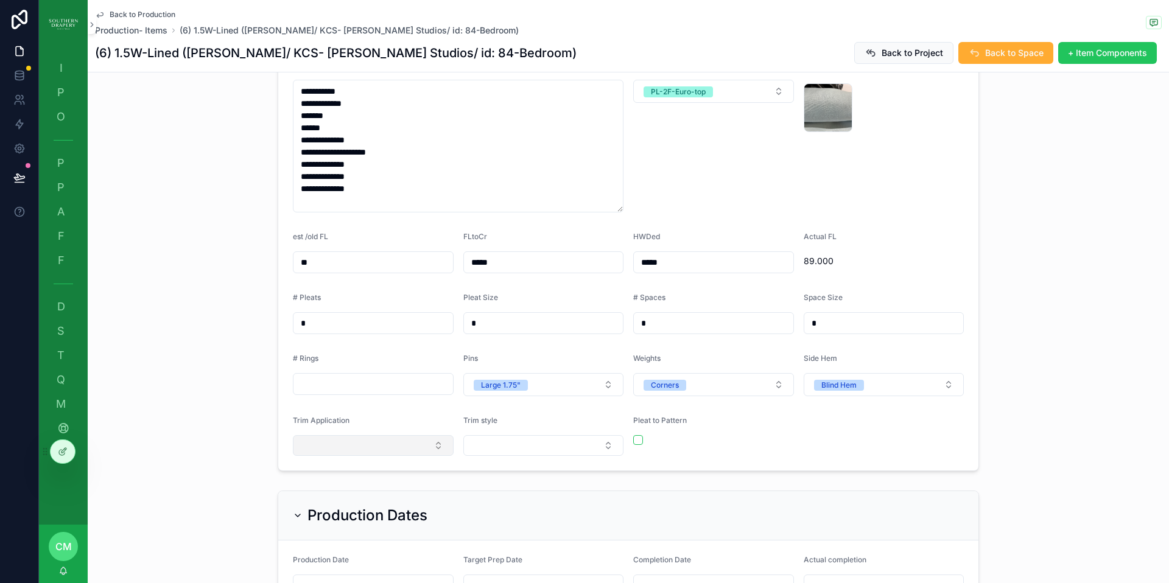
click at [382, 437] on button "Select Button" at bounding box center [373, 445] width 161 height 21
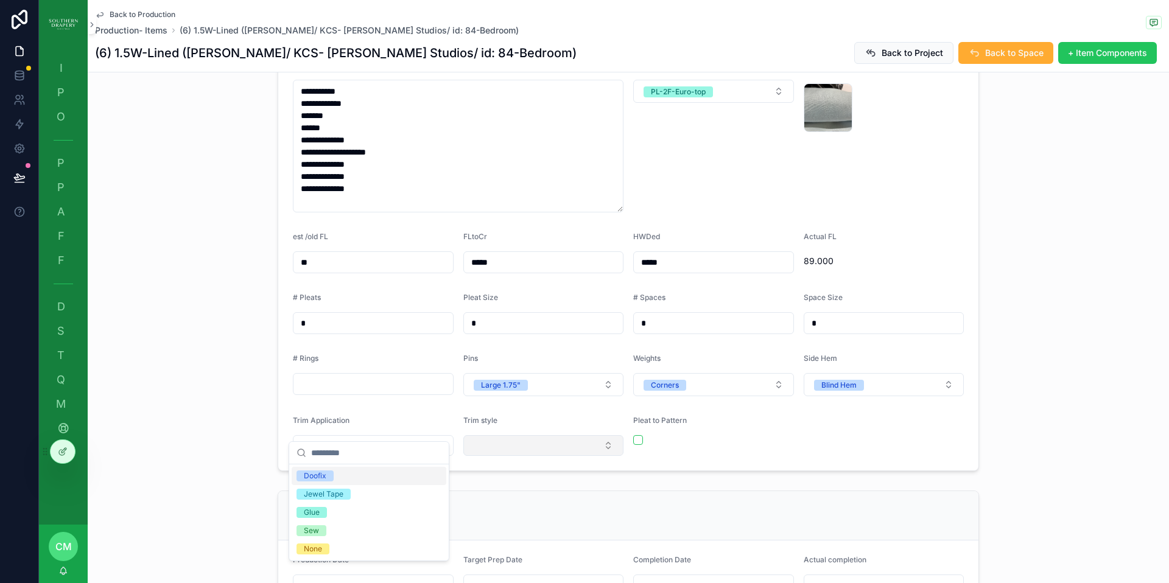
drag, startPoint x: 332, startPoint y: 479, endPoint x: 493, endPoint y: 431, distance: 168.4
click at [334, 476] on div "Doofix" at bounding box center [369, 476] width 155 height 18
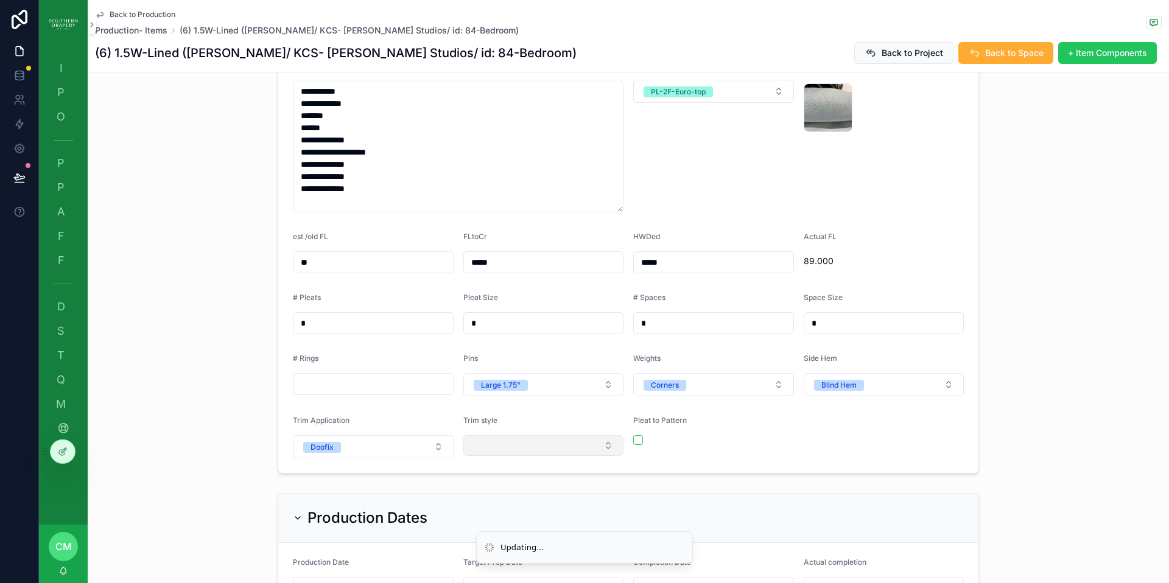
click at [493, 435] on button "Select Button" at bounding box center [543, 445] width 161 height 21
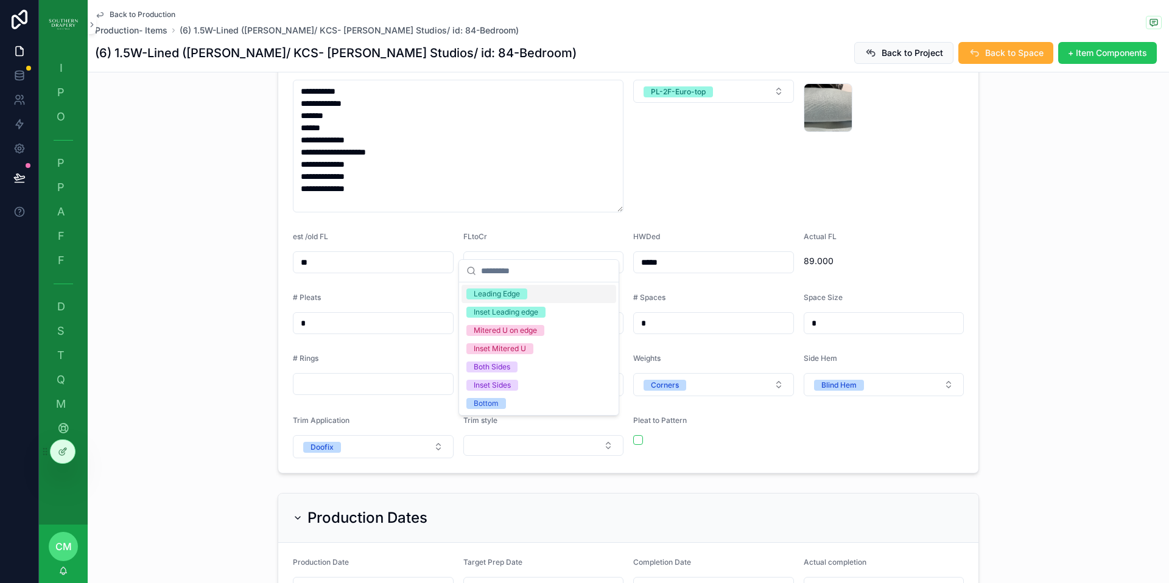
click at [496, 295] on div "Leading Edge" at bounding box center [497, 294] width 46 height 11
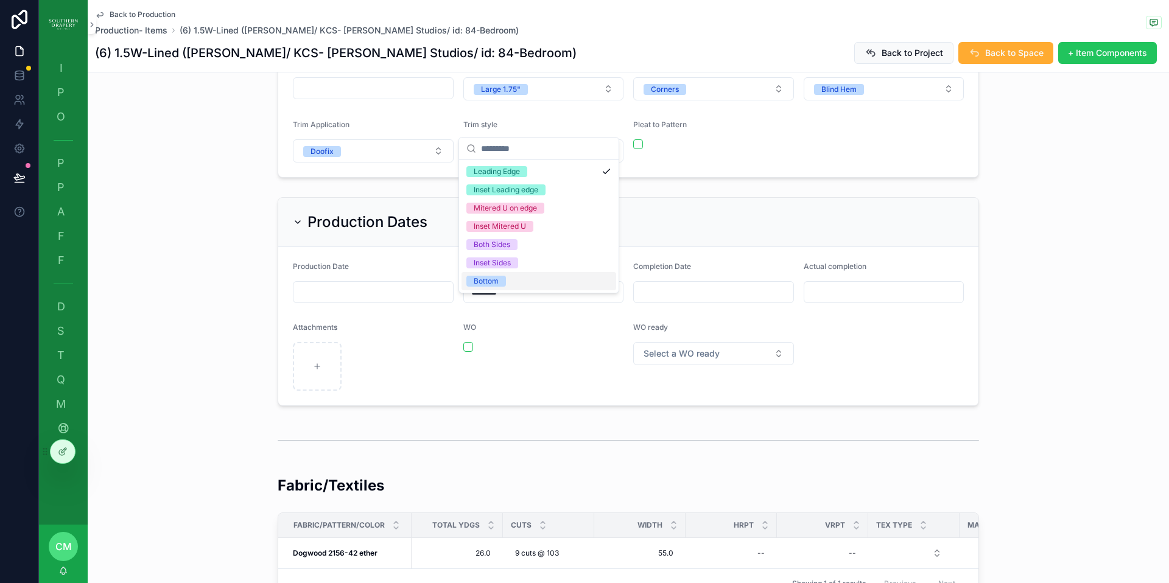
scroll to position [936, 0]
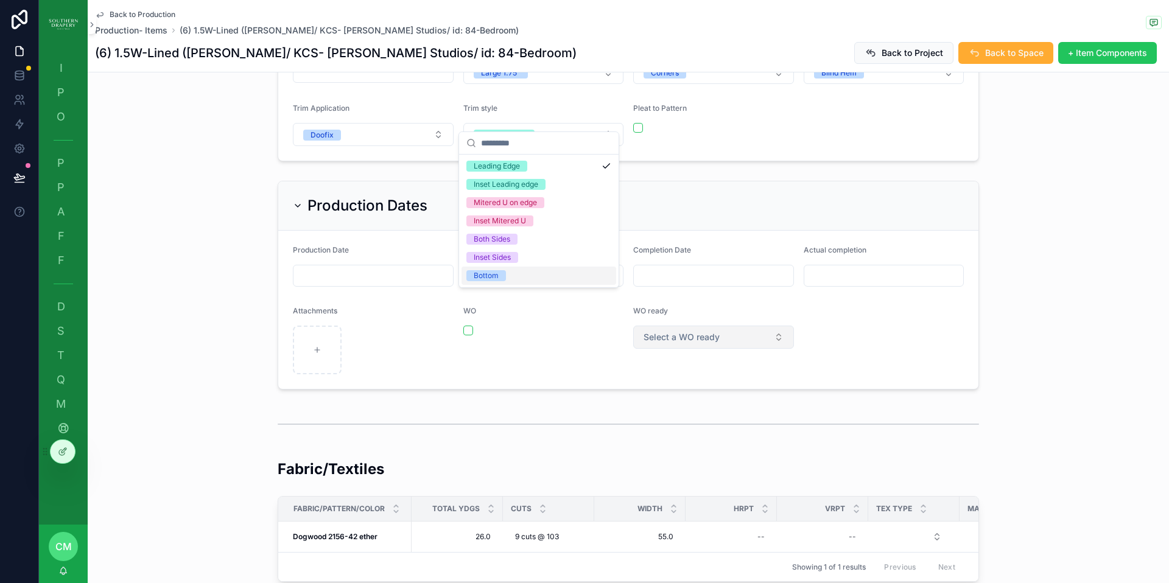
click at [697, 331] on span "Select a WO ready" at bounding box center [682, 337] width 76 height 12
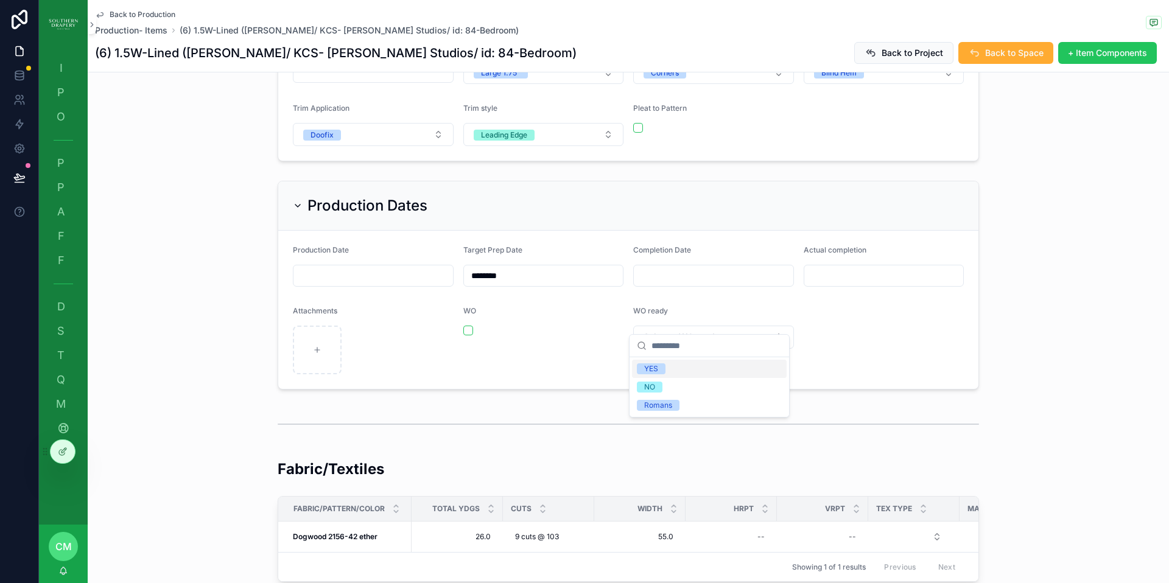
click at [662, 368] on span "YES" at bounding box center [651, 369] width 29 height 11
click at [150, 13] on span "Back to Production" at bounding box center [143, 15] width 66 height 10
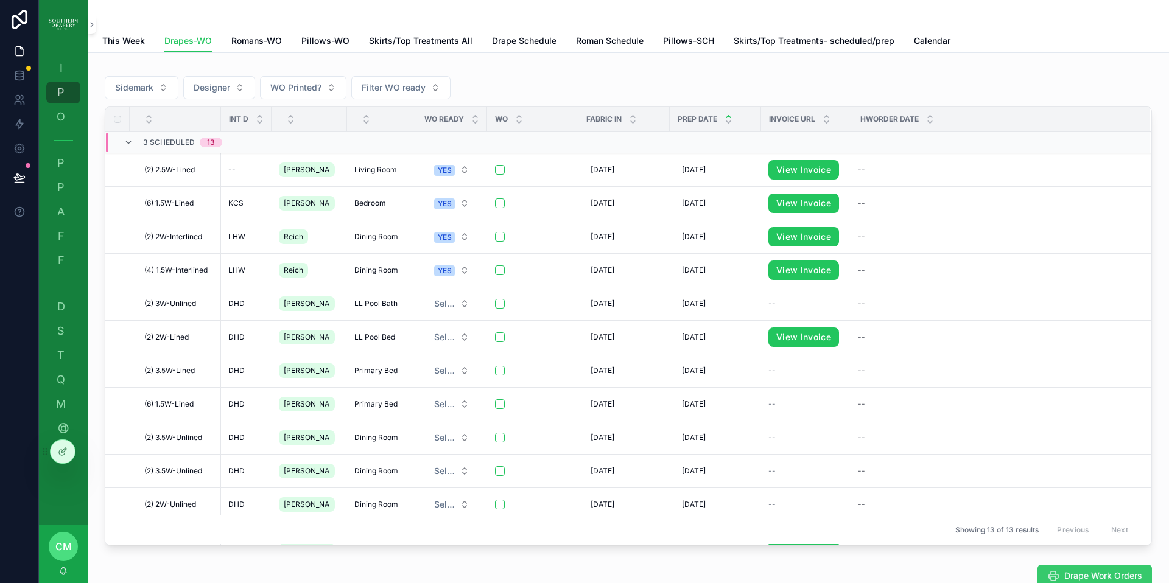
click at [1097, 580] on span "Drape Work Orders" at bounding box center [1103, 576] width 78 height 12
